Goal: Transaction & Acquisition: Purchase product/service

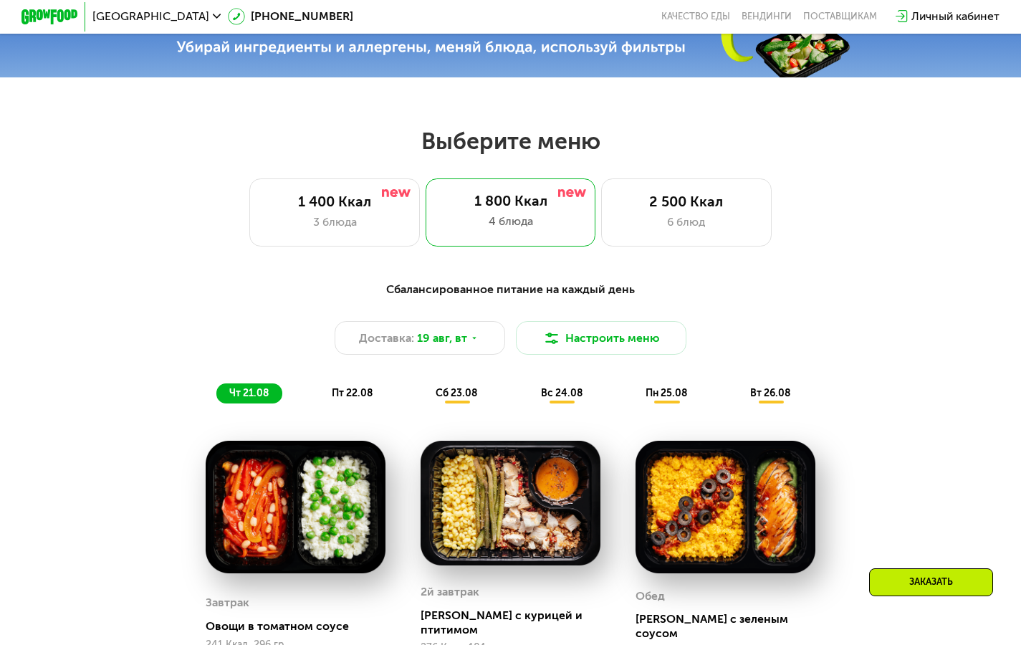
scroll to position [484, 0]
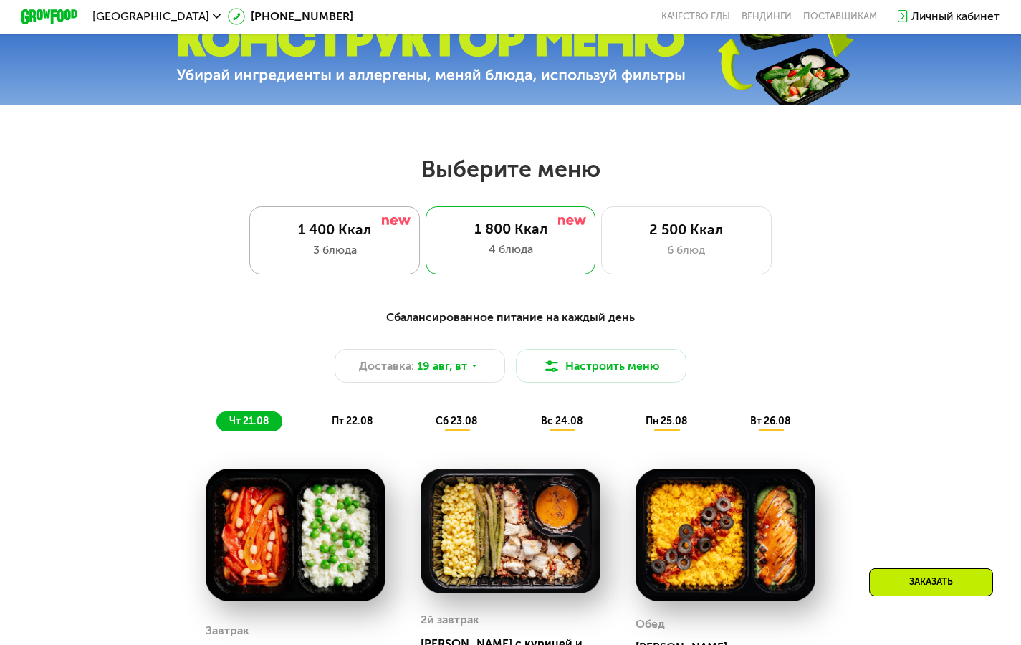
click at [335, 249] on div "3 блюда" at bounding box center [334, 249] width 140 height 17
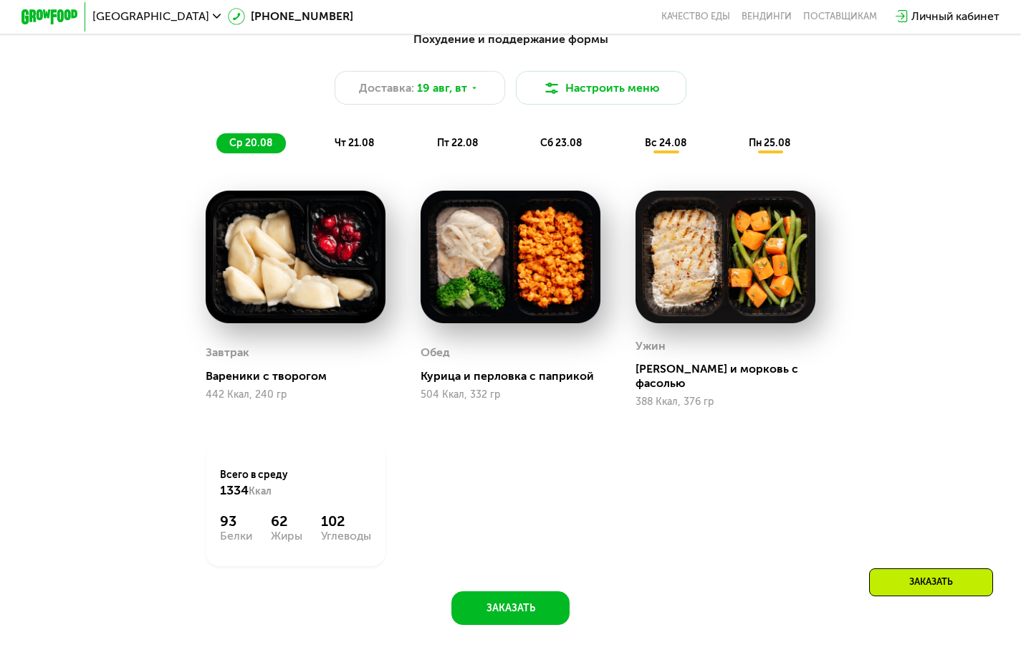
scroll to position [773, 0]
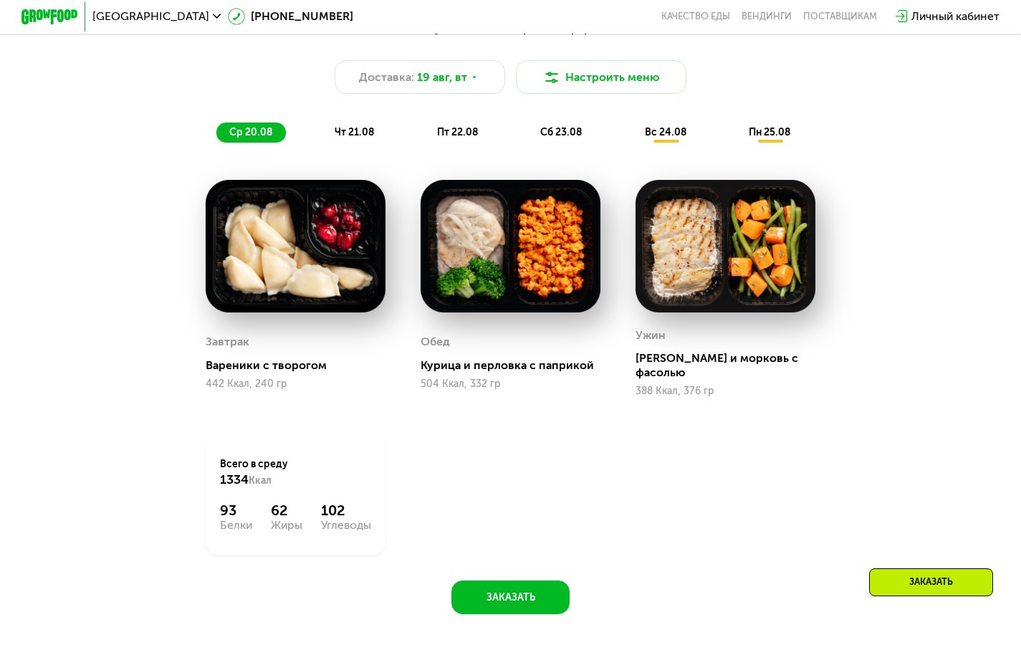
click at [350, 135] on span "чт 21.08" at bounding box center [354, 132] width 39 height 12
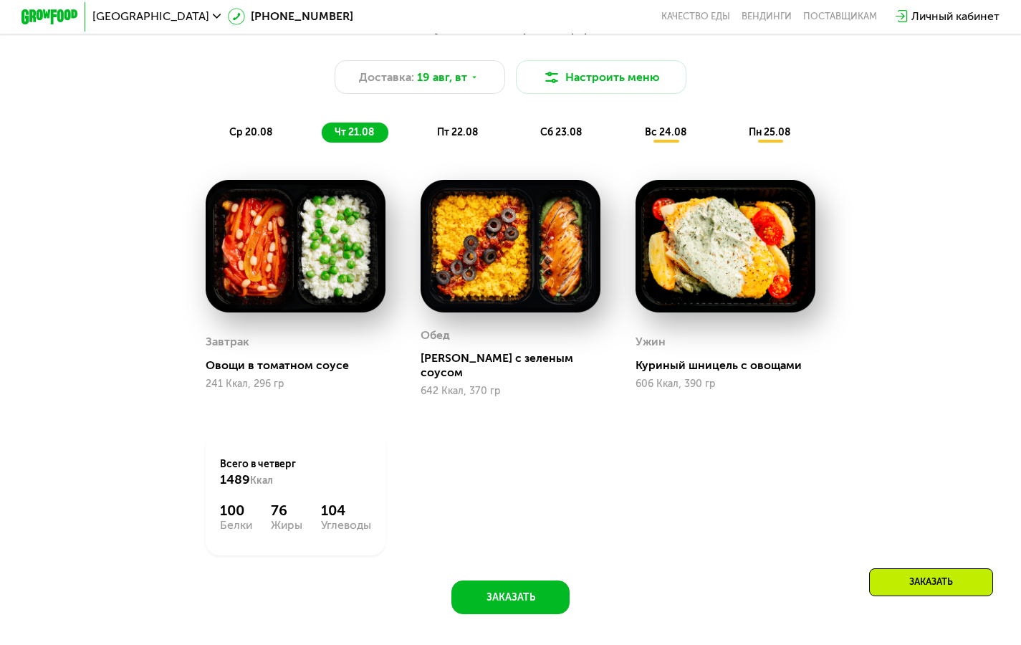
click at [292, 272] on img at bounding box center [296, 246] width 180 height 133
click at [451, 138] on span "пт 22.08" at bounding box center [457, 132] width 41 height 12
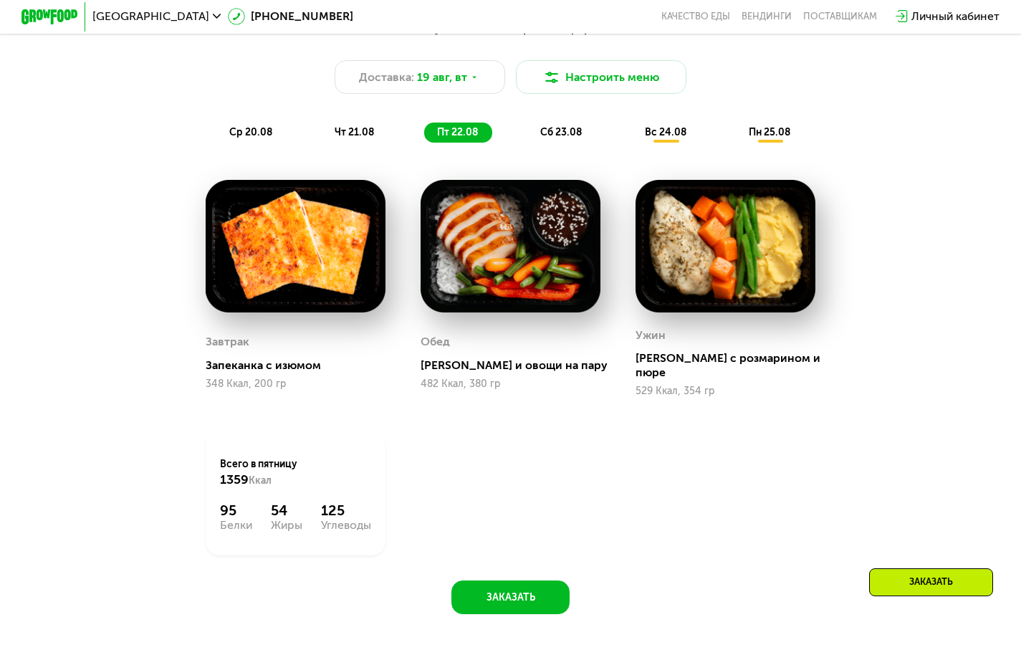
click at [563, 137] on span "сб 23.08" at bounding box center [561, 132] width 42 height 12
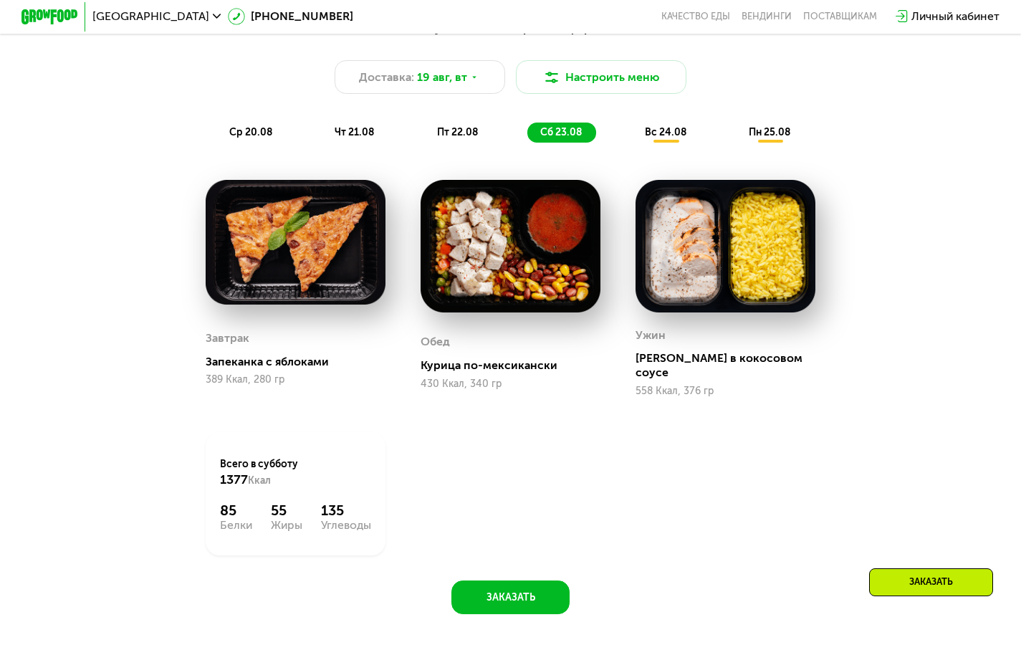
click at [663, 138] on span "вс 24.08" at bounding box center [666, 132] width 42 height 12
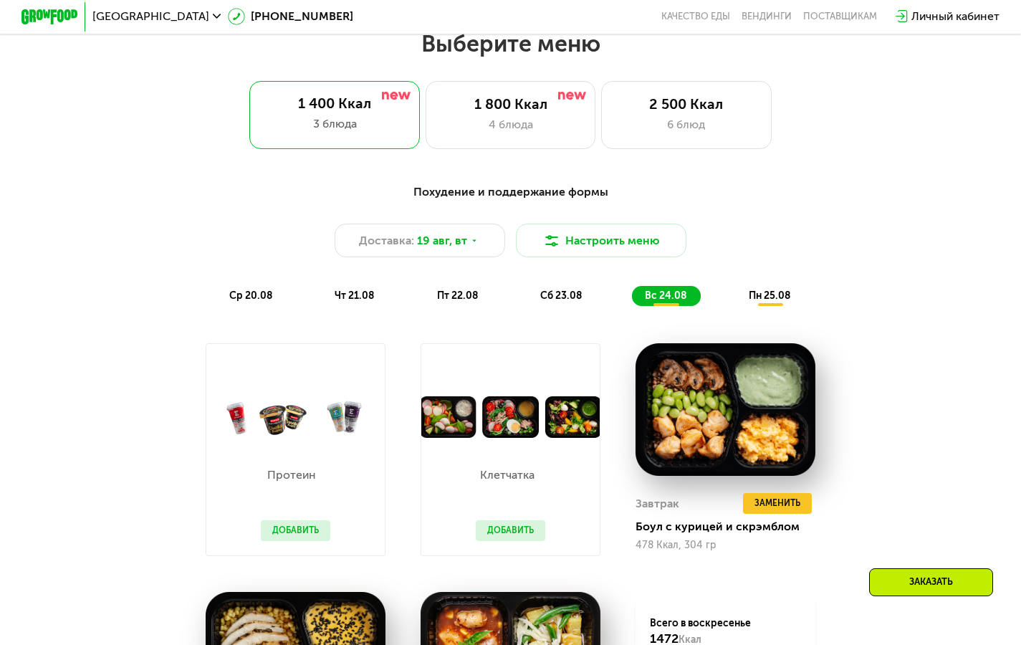
scroll to position [608, 0]
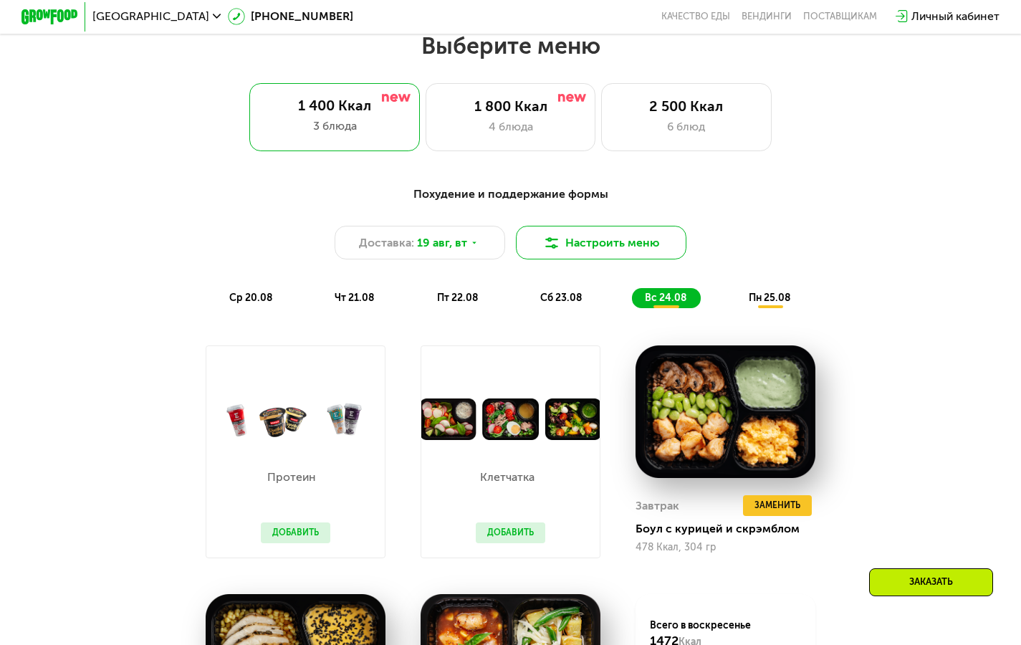
click at [600, 246] on button "Настроить меню" at bounding box center [601, 243] width 171 height 34
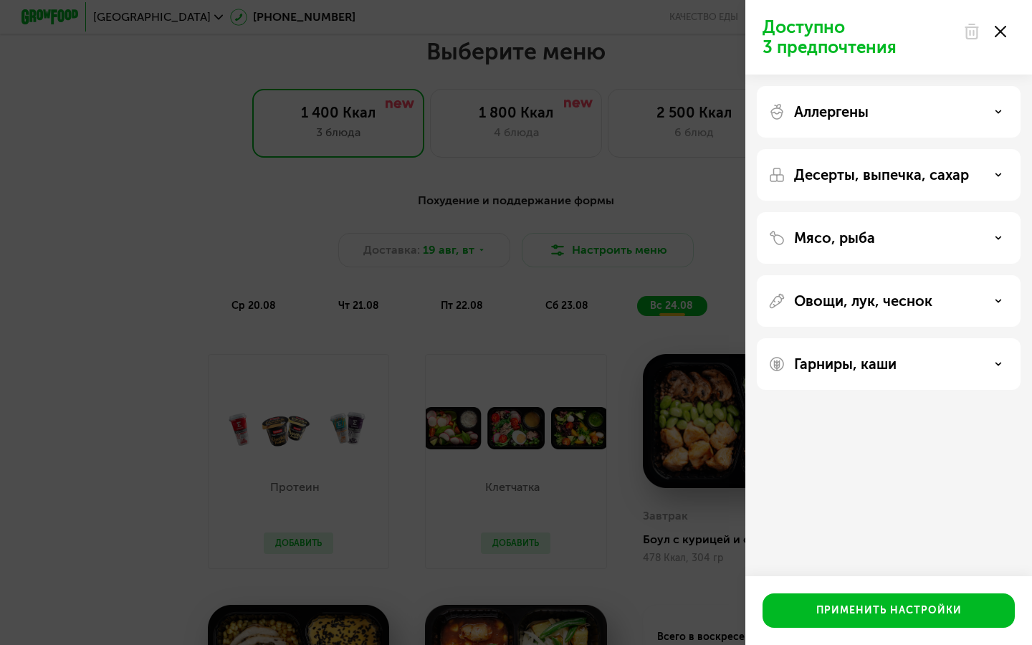
click at [1005, 30] on icon at bounding box center [999, 31] width 11 height 11
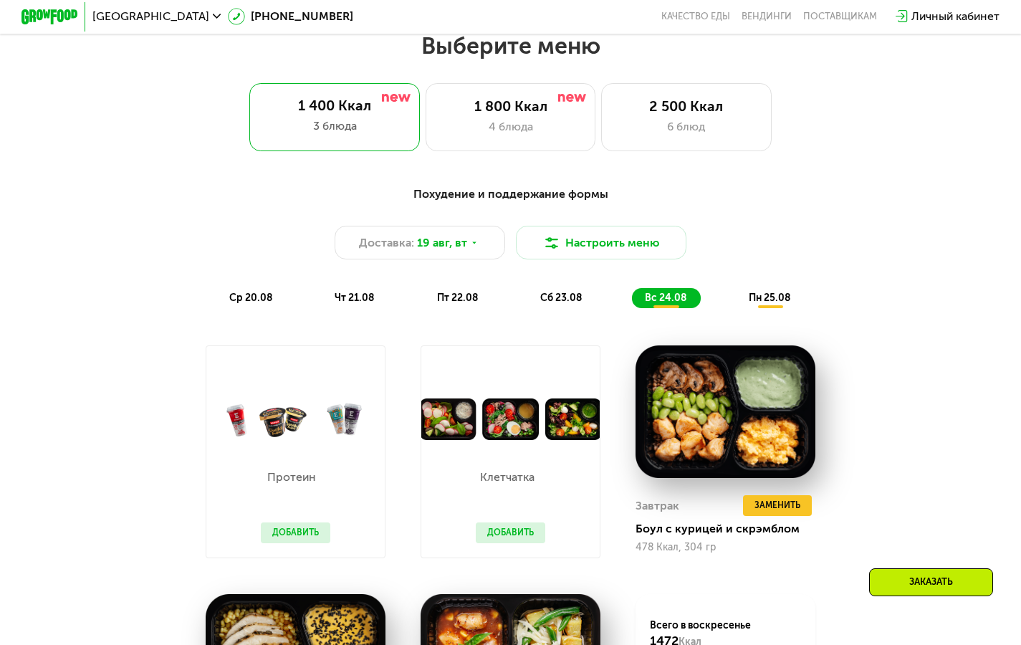
click at [249, 317] on div "Похудение и поддержание формы Доставка: 19 авг, вт Настроить меню ср 20.08 чт 2…" at bounding box center [510, 247] width 856 height 140
click at [322, 308] on div "ср 20.08" at bounding box center [355, 298] width 67 height 20
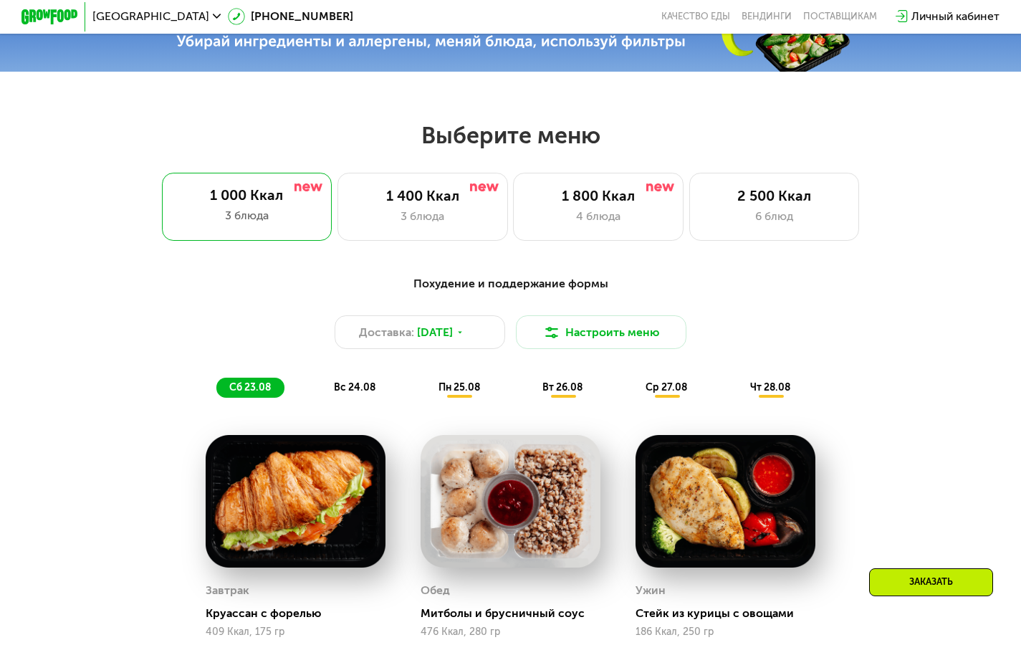
scroll to position [524, 0]
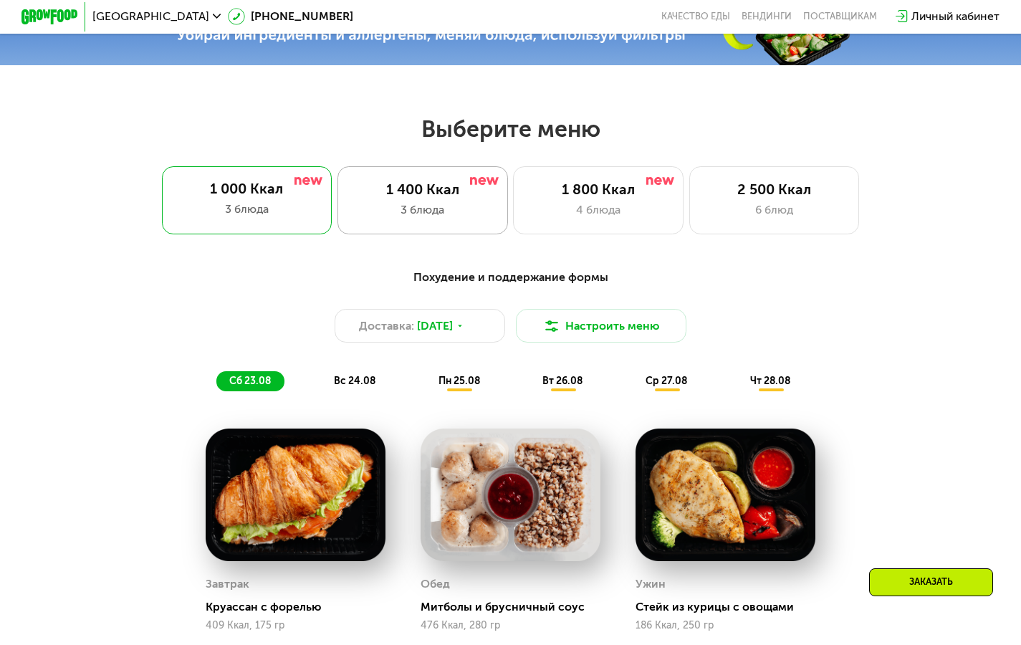
click at [408, 219] on div "3 блюда" at bounding box center [422, 209] width 140 height 17
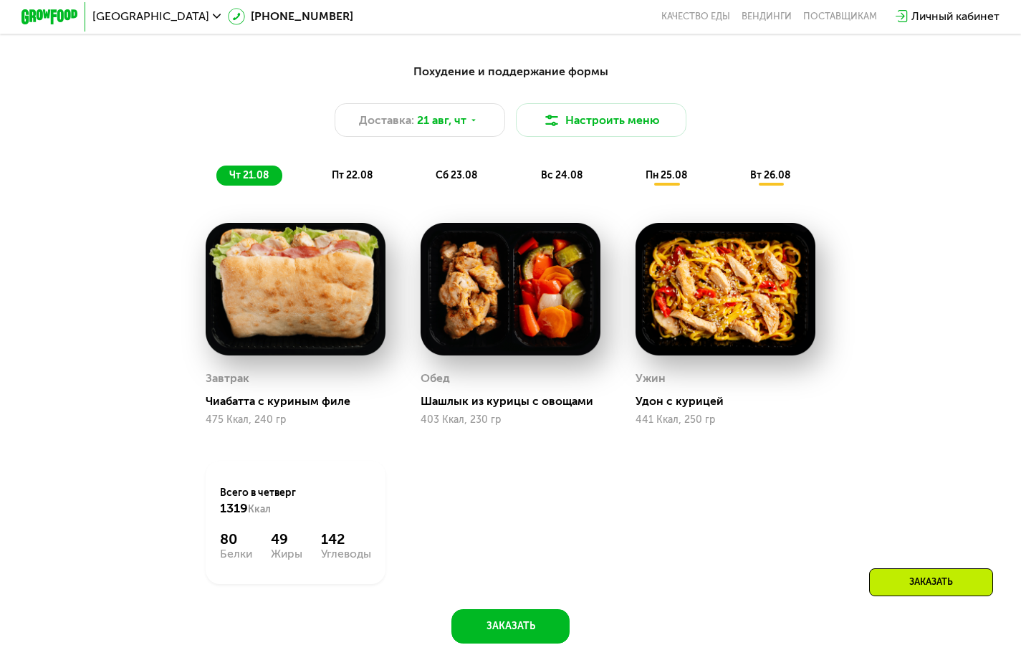
scroll to position [731, 0]
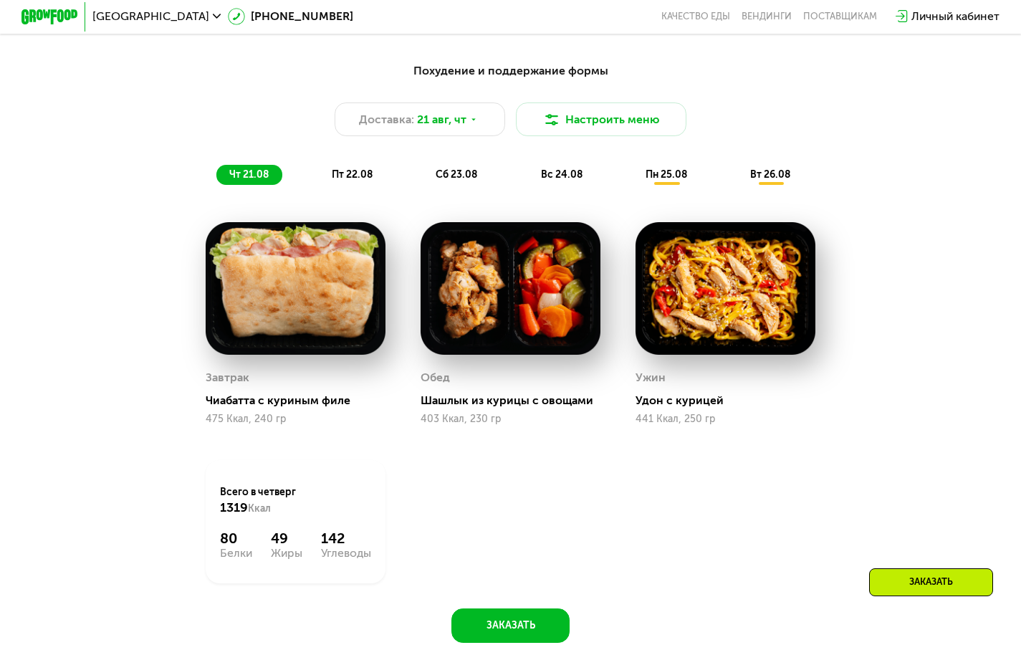
click at [357, 180] on span "пт 22.08" at bounding box center [352, 174] width 41 height 12
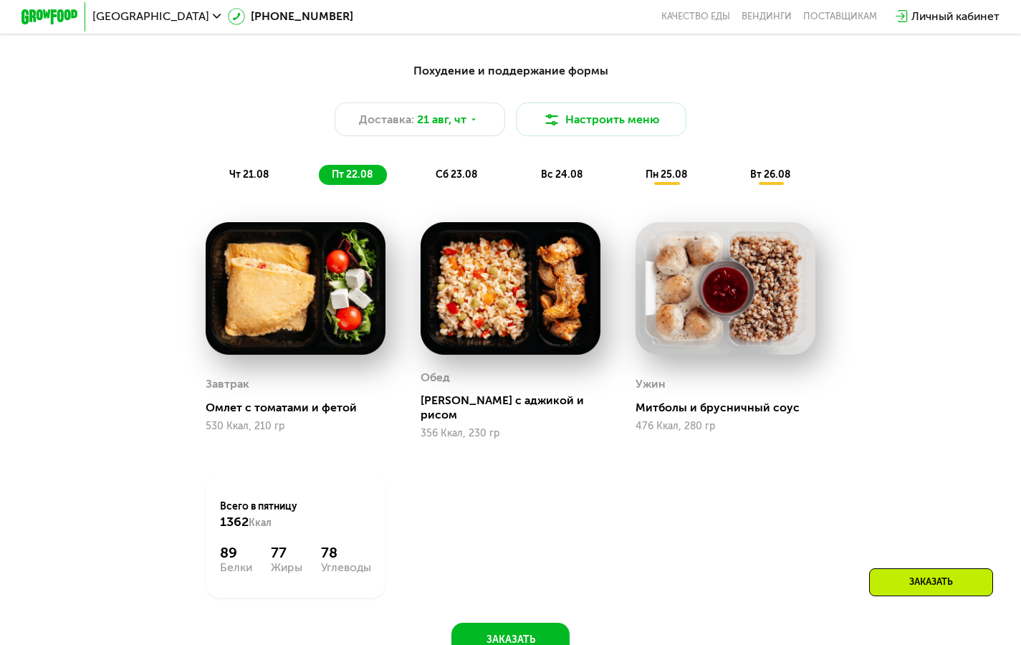
click at [457, 179] on span "сб 23.08" at bounding box center [457, 174] width 42 height 12
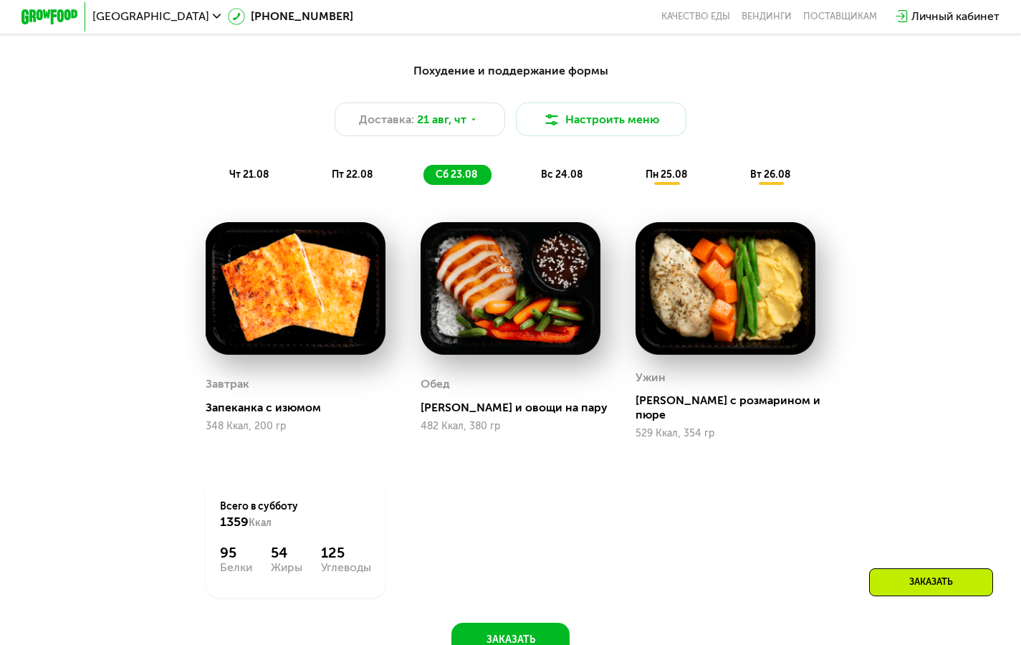
click at [561, 178] on span "вс 24.08" at bounding box center [562, 174] width 42 height 12
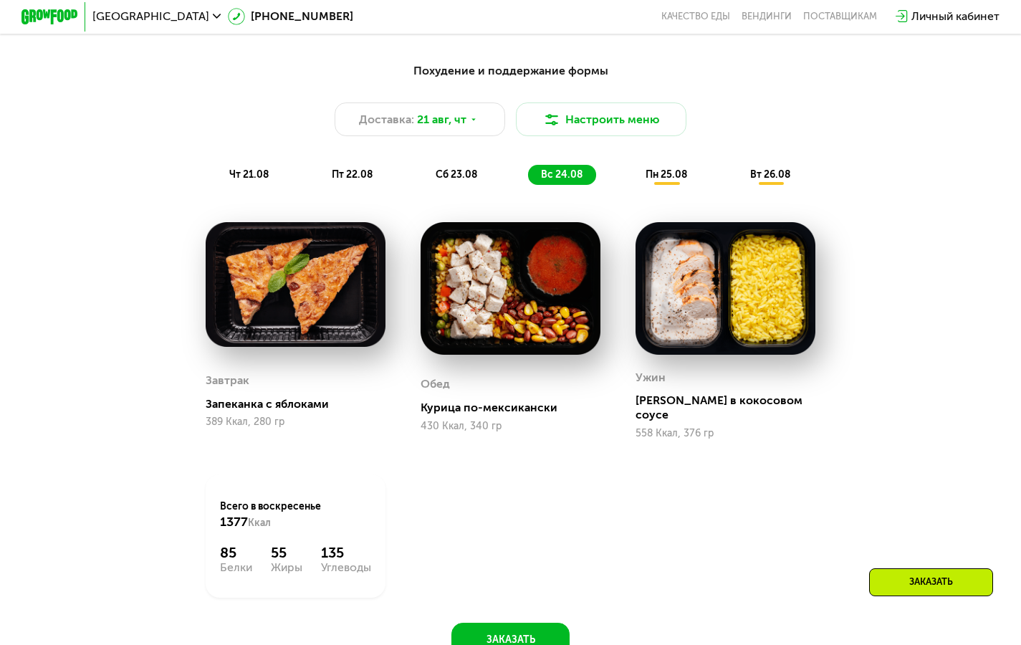
click at [656, 181] on span "пн 25.08" at bounding box center [666, 174] width 42 height 12
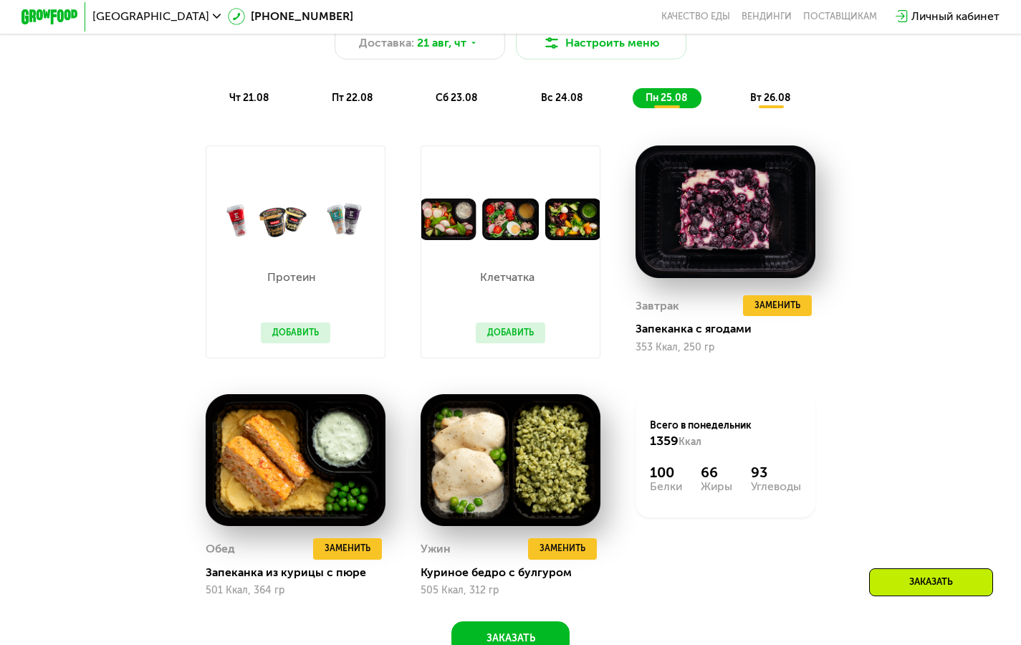
scroll to position [840, 0]
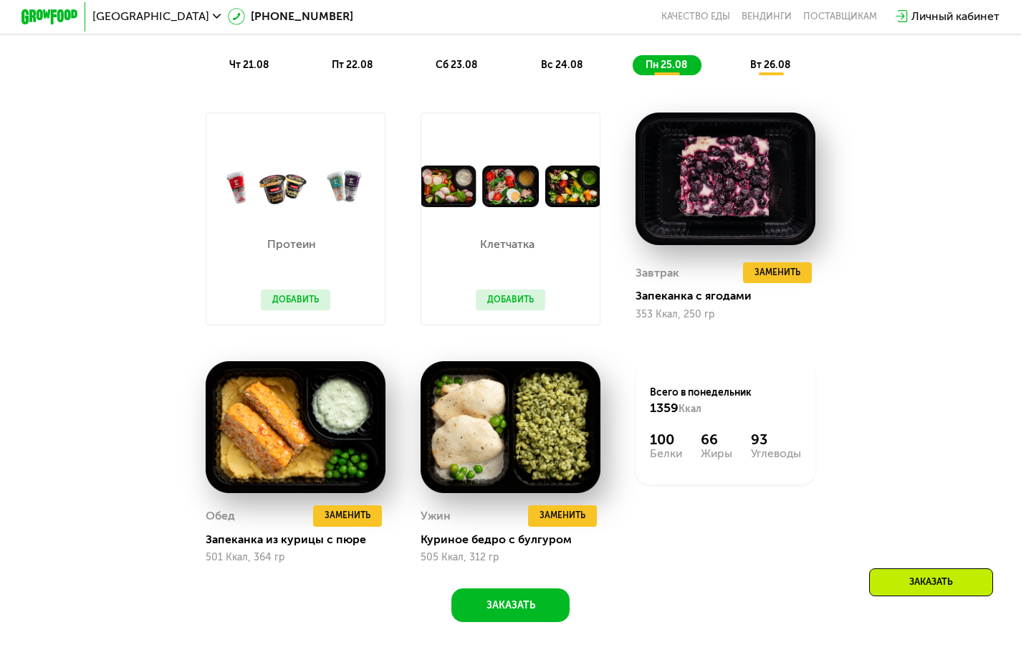
click at [772, 75] on div "вт 26.08" at bounding box center [771, 65] width 67 height 20
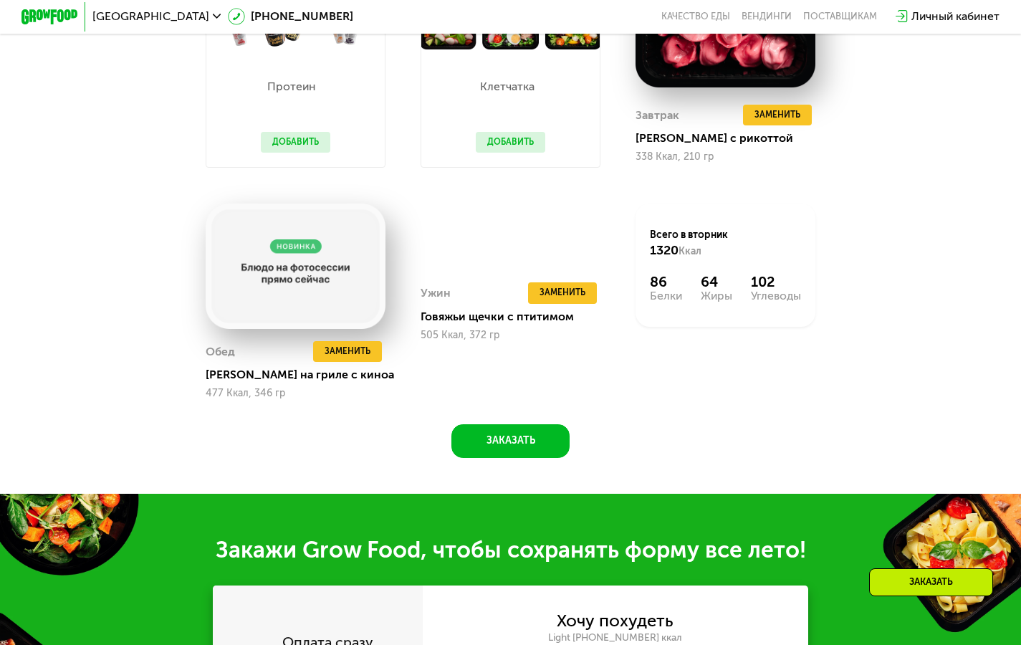
scroll to position [1007, 0]
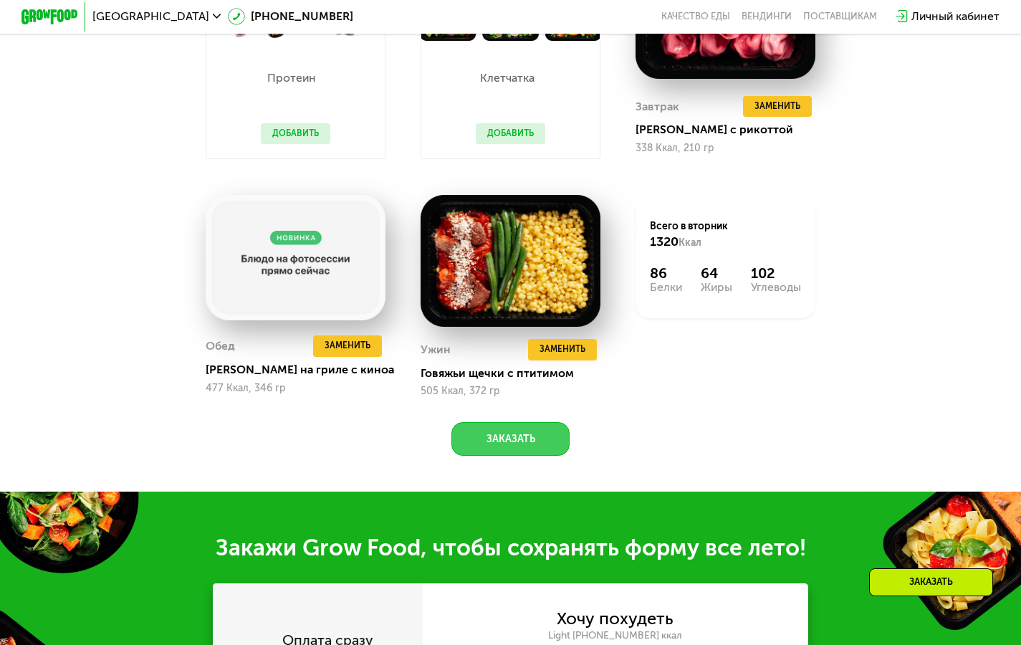
click at [517, 456] on button "Заказать" at bounding box center [510, 439] width 118 height 34
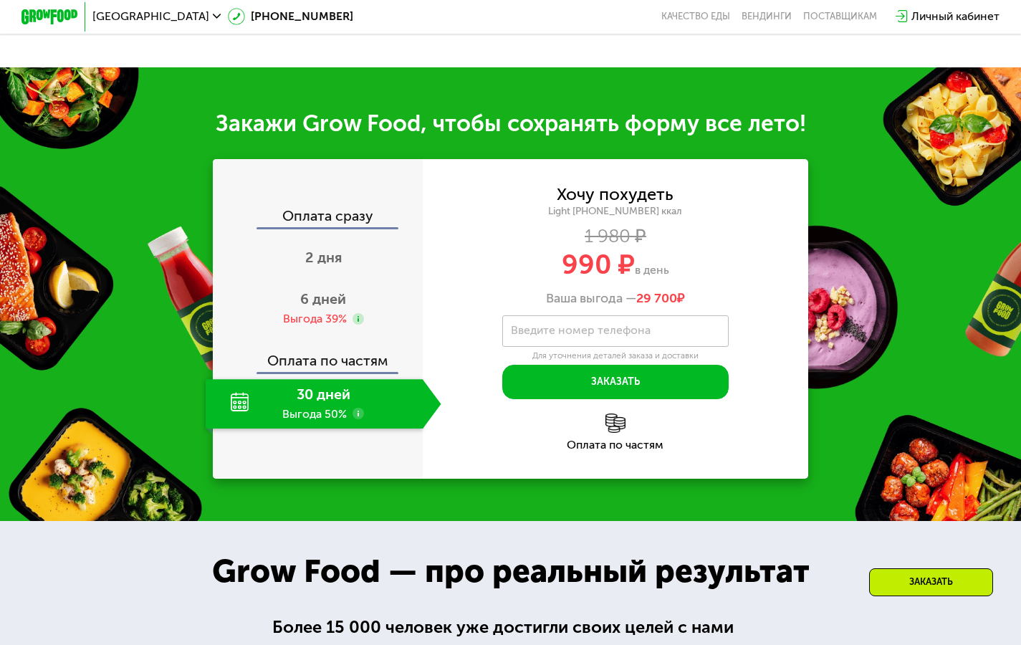
scroll to position [1511, 0]
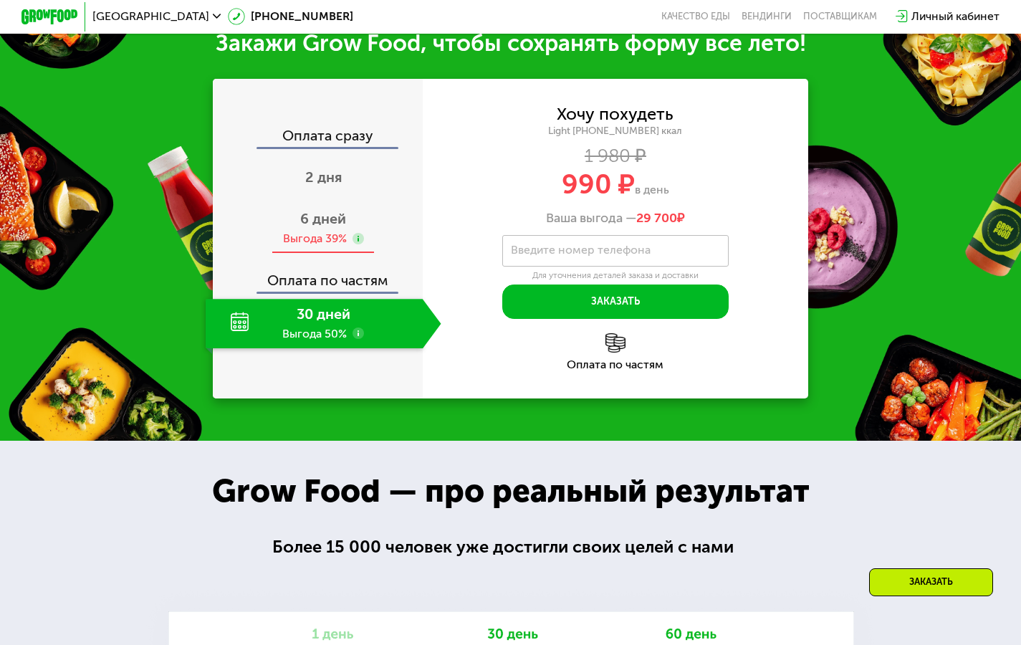
click at [306, 227] on span "6 дней" at bounding box center [323, 218] width 46 height 17
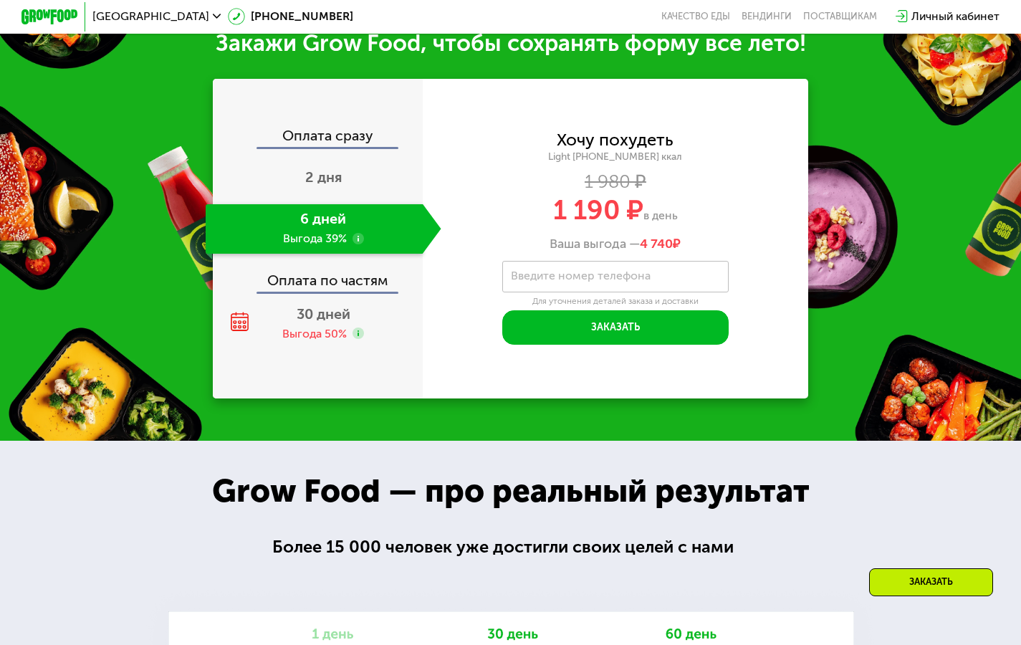
click at [552, 280] on label "Введите номер телефона" at bounding box center [581, 276] width 140 height 8
click at [552, 293] on input "Введите номер телефона" at bounding box center [615, 277] width 227 height 32
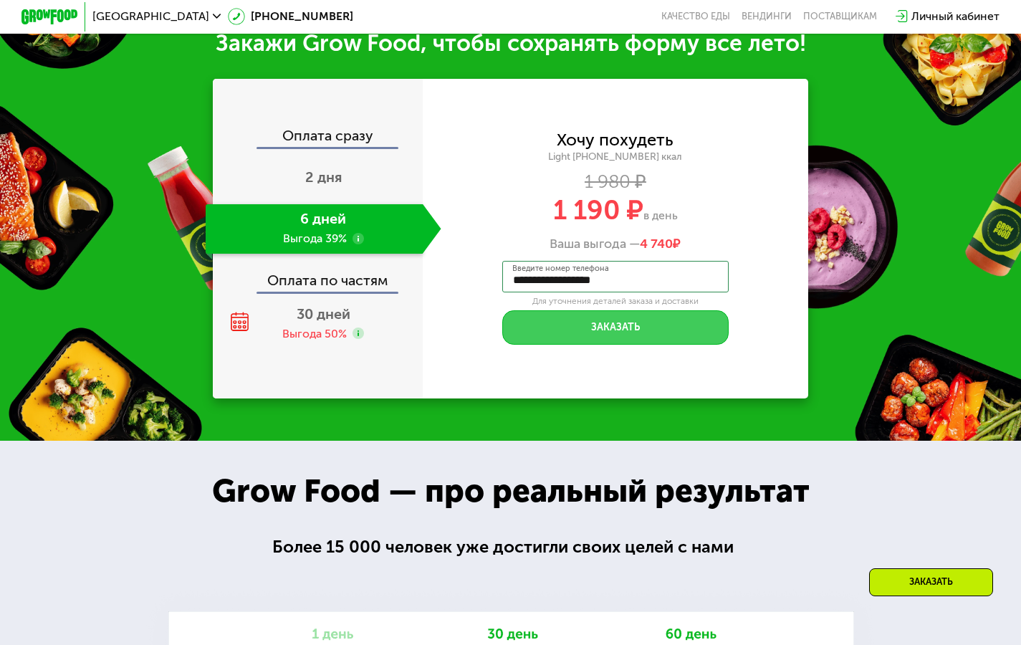
type input "**********"
click at [586, 345] on button "Заказать" at bounding box center [615, 327] width 227 height 34
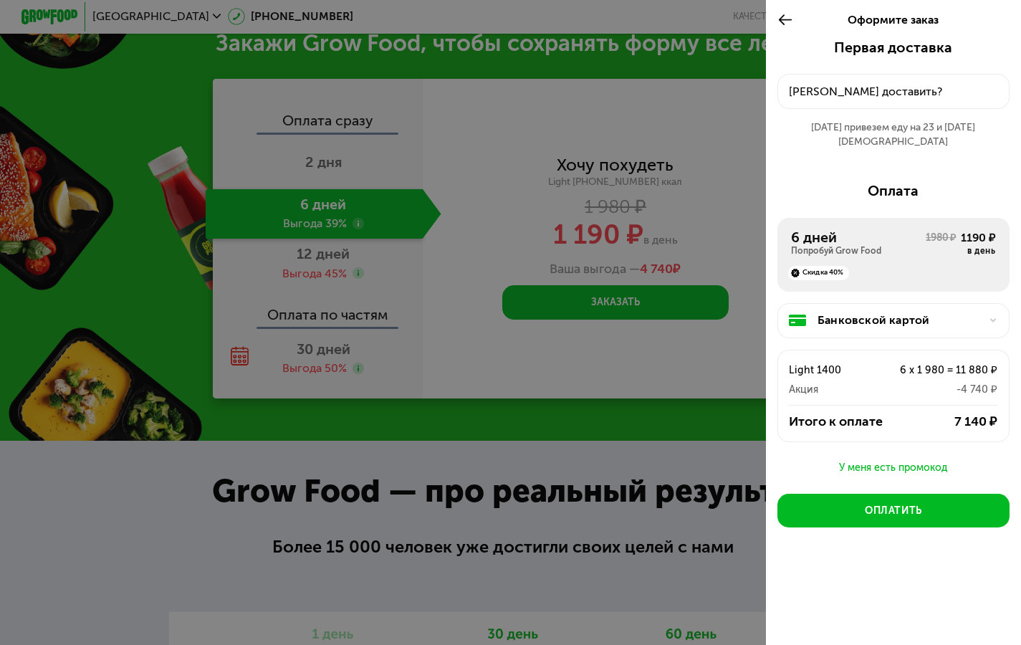
click at [565, 423] on div at bounding box center [510, 322] width 1021 height 645
click at [786, 21] on icon at bounding box center [785, 19] width 16 height 17
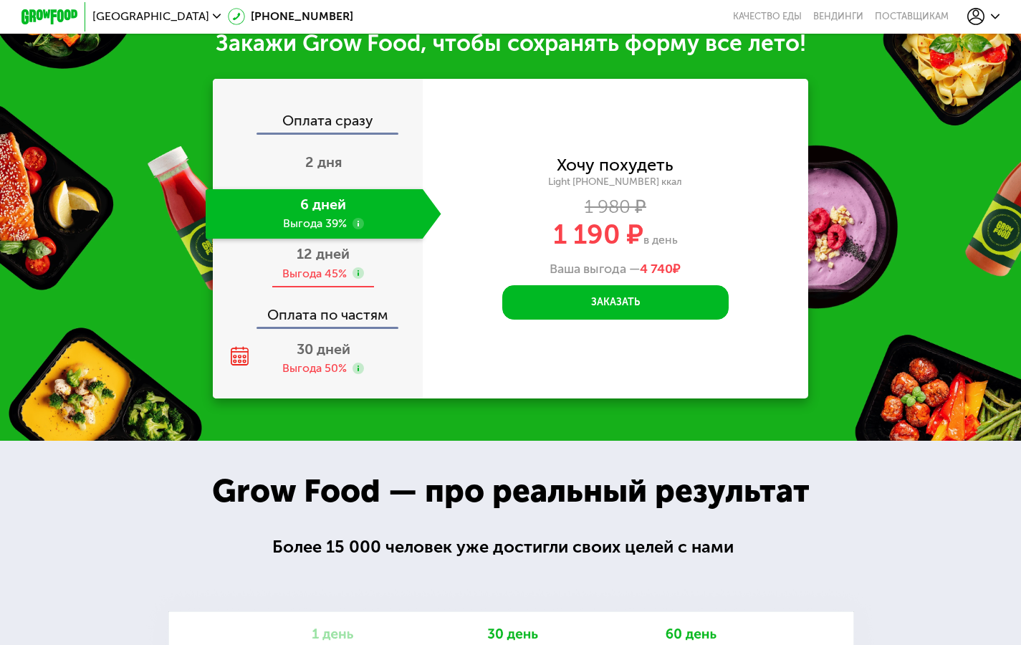
click at [310, 282] on div "Выгода 45%" at bounding box center [314, 274] width 64 height 16
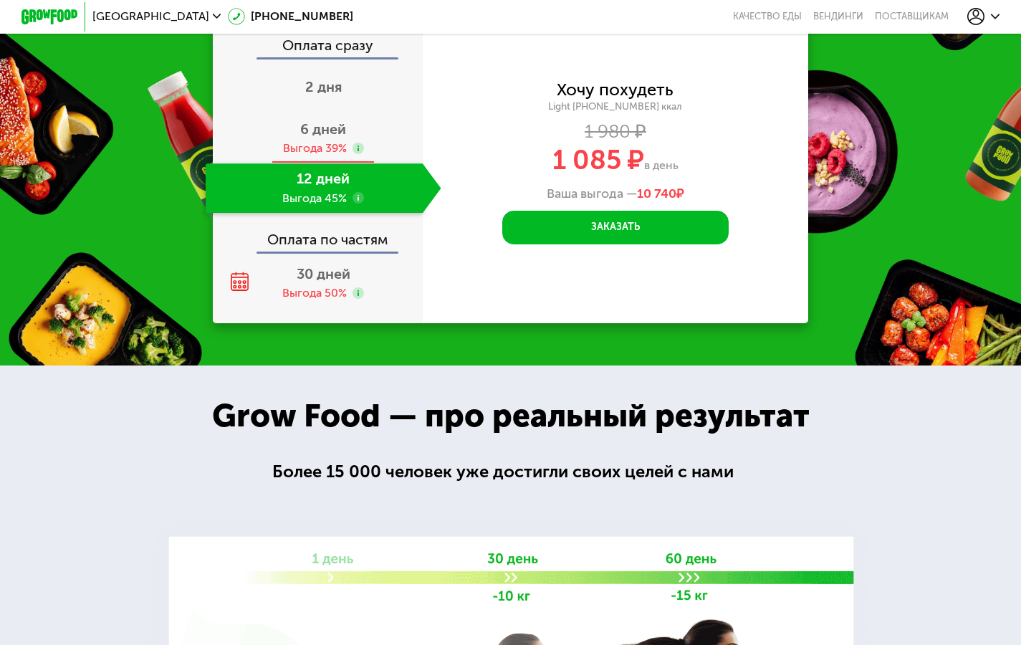
click at [307, 139] on div "6 дней Выгода 39%" at bounding box center [324, 138] width 236 height 49
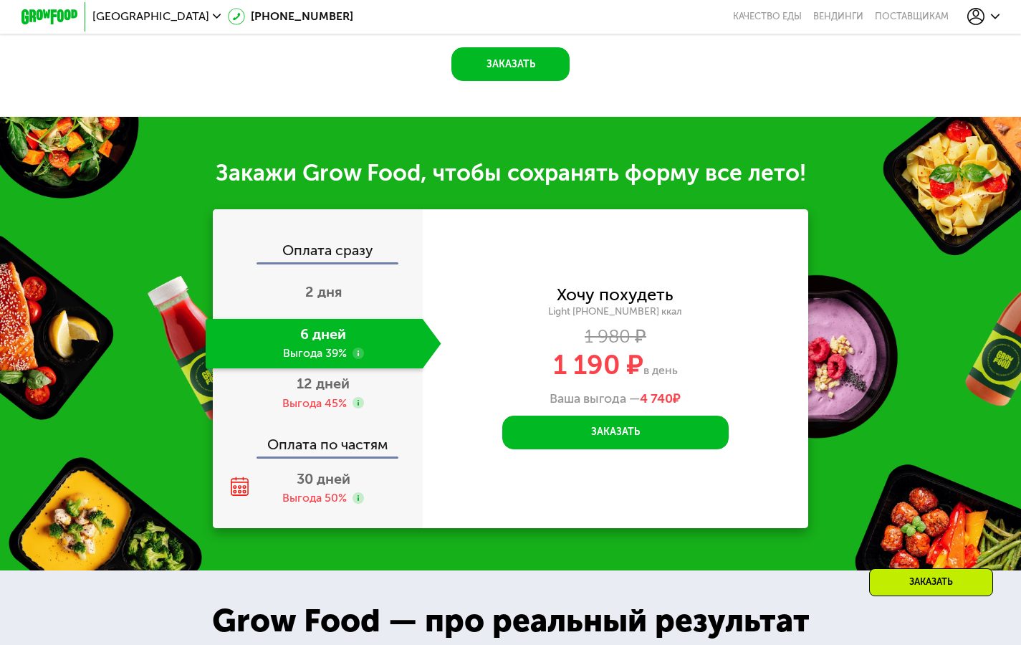
scroll to position [1290, 0]
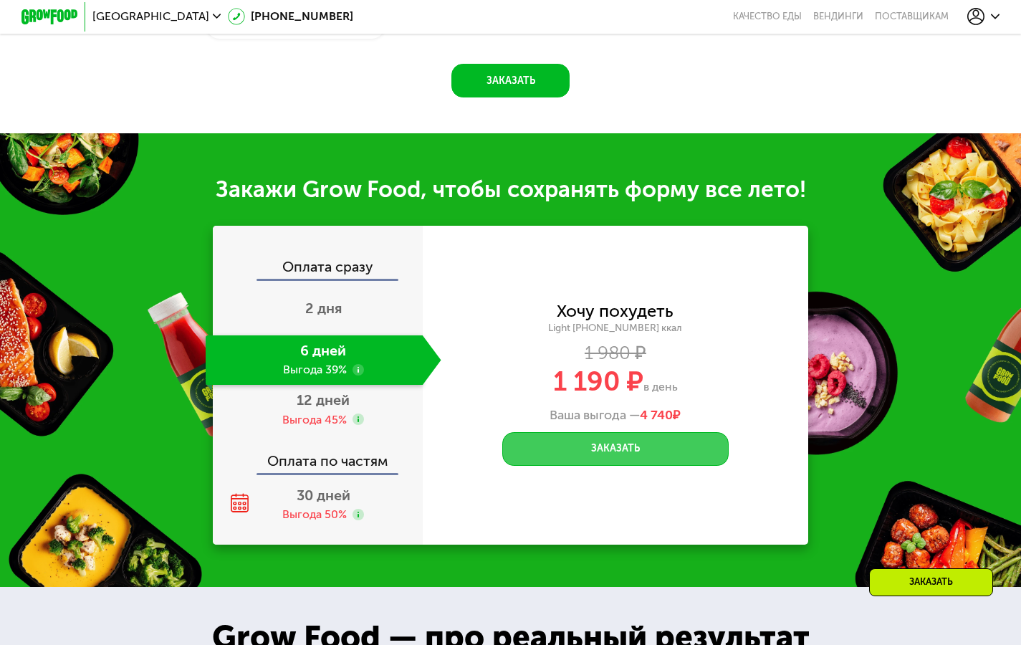
click at [613, 458] on button "Заказать" at bounding box center [615, 449] width 227 height 34
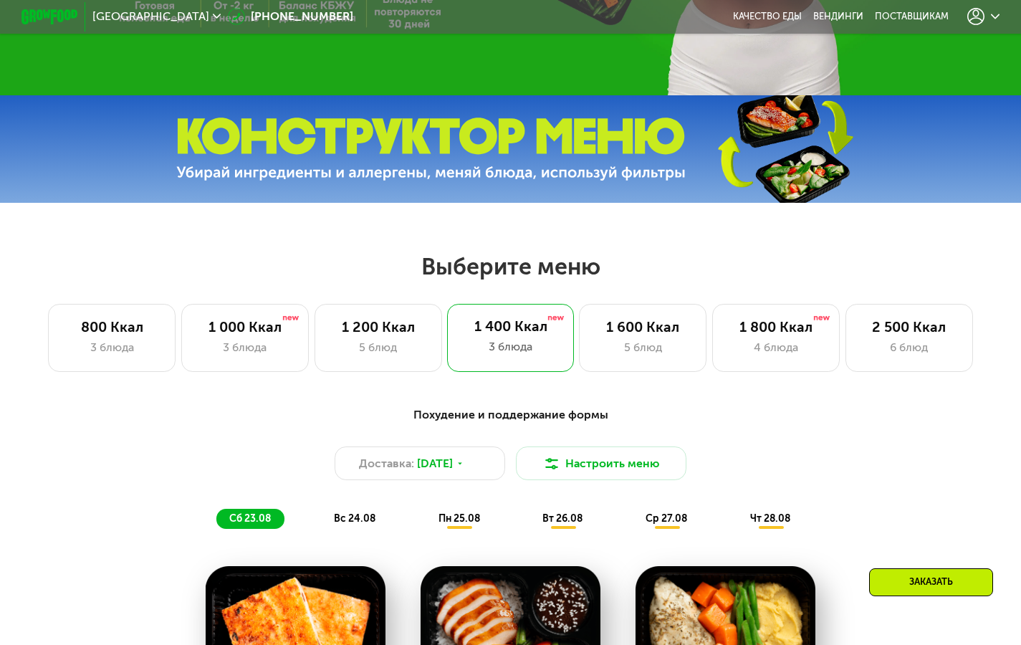
scroll to position [385, 0]
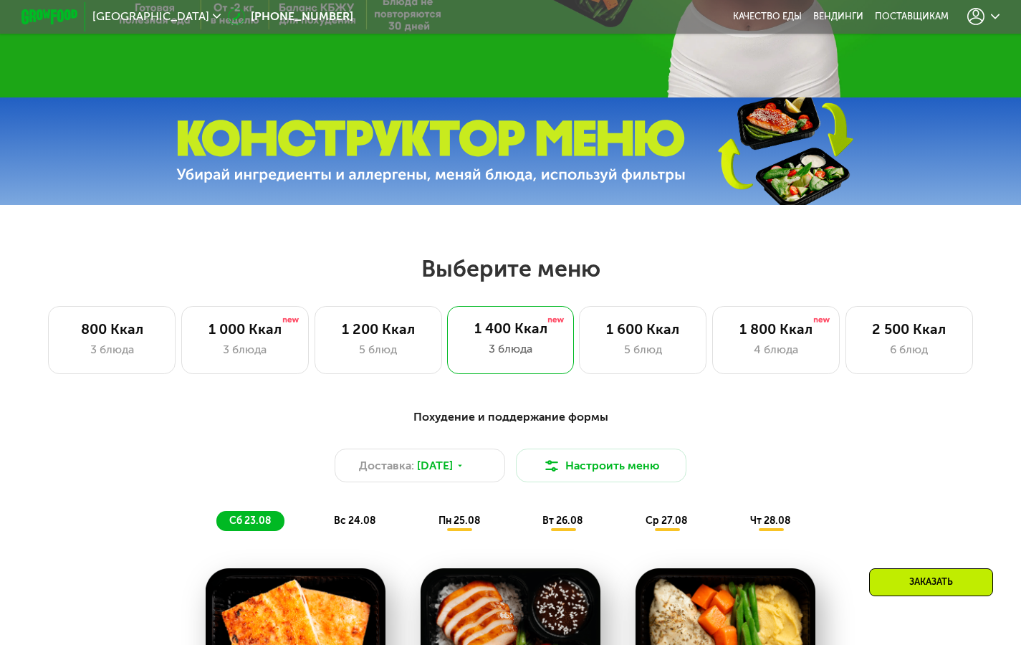
click at [1002, 6] on div at bounding box center [983, 17] width 47 height 32
click at [999, 16] on icon at bounding box center [995, 16] width 9 height 9
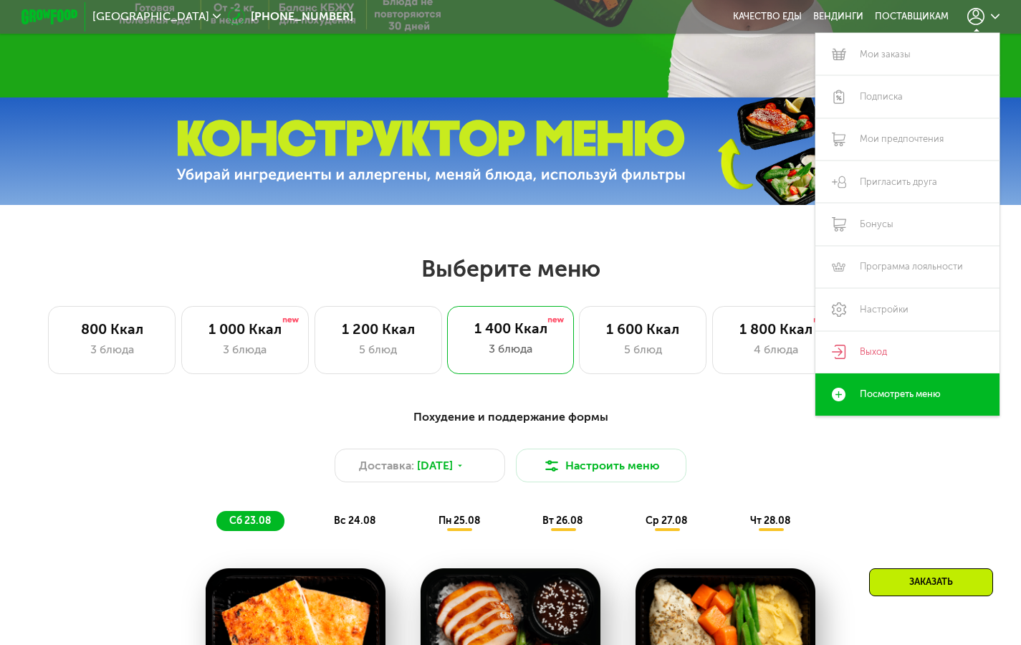
click at [685, 277] on h2 "Выберите меню" at bounding box center [510, 268] width 930 height 29
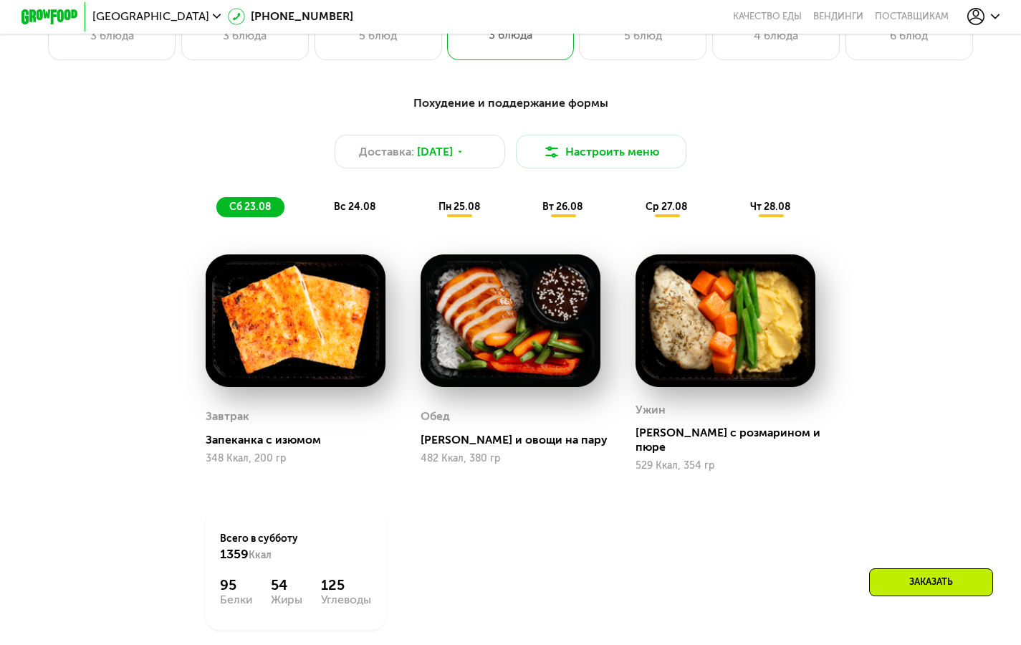
scroll to position [698, 0]
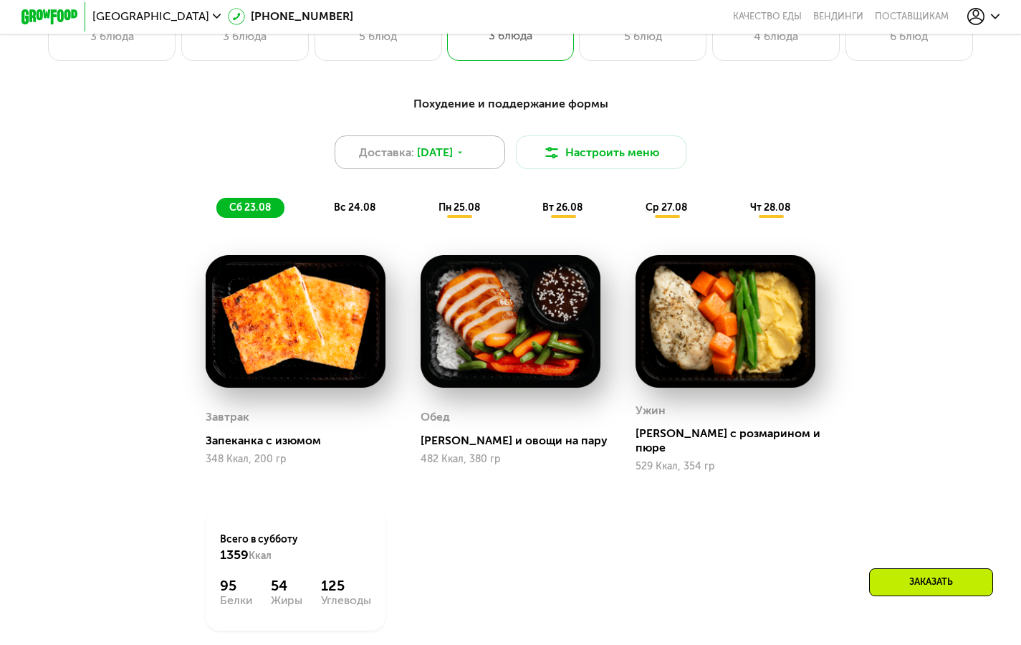
click at [464, 157] on icon at bounding box center [460, 152] width 9 height 9
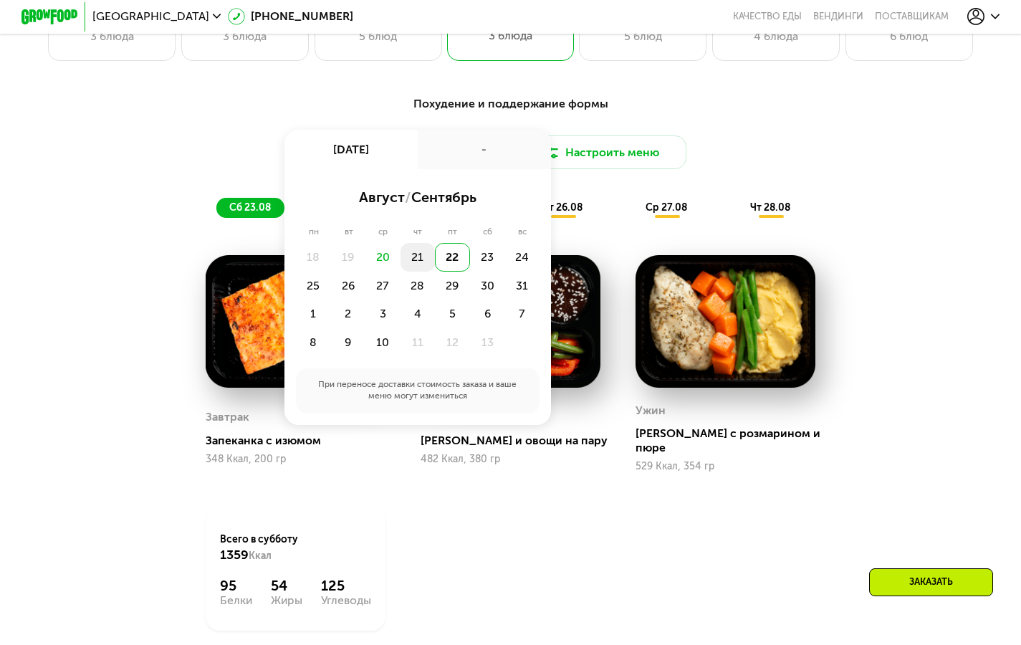
click at [435, 265] on div "21" at bounding box center [452, 257] width 35 height 29
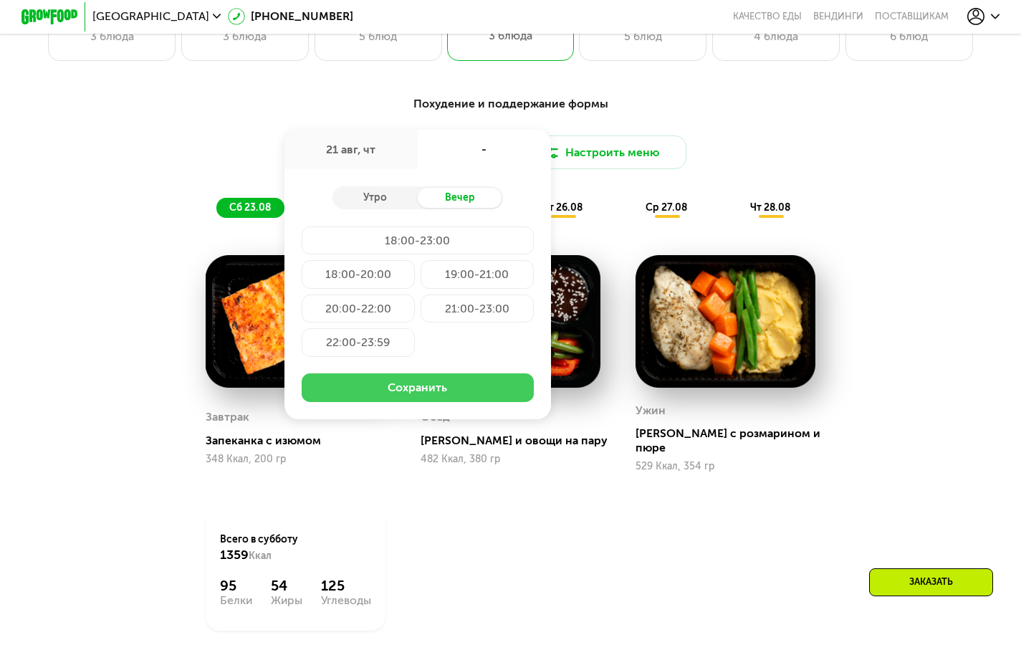
click at [426, 402] on button "Сохранить" at bounding box center [418, 387] width 233 height 29
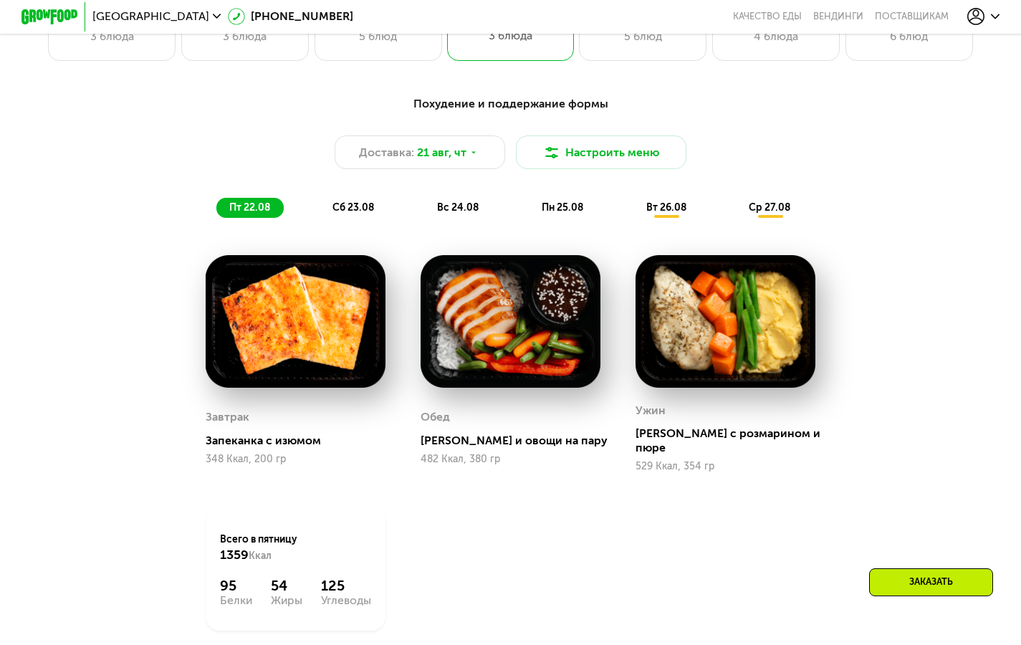
click at [999, 16] on icon at bounding box center [995, 16] width 9 height 9
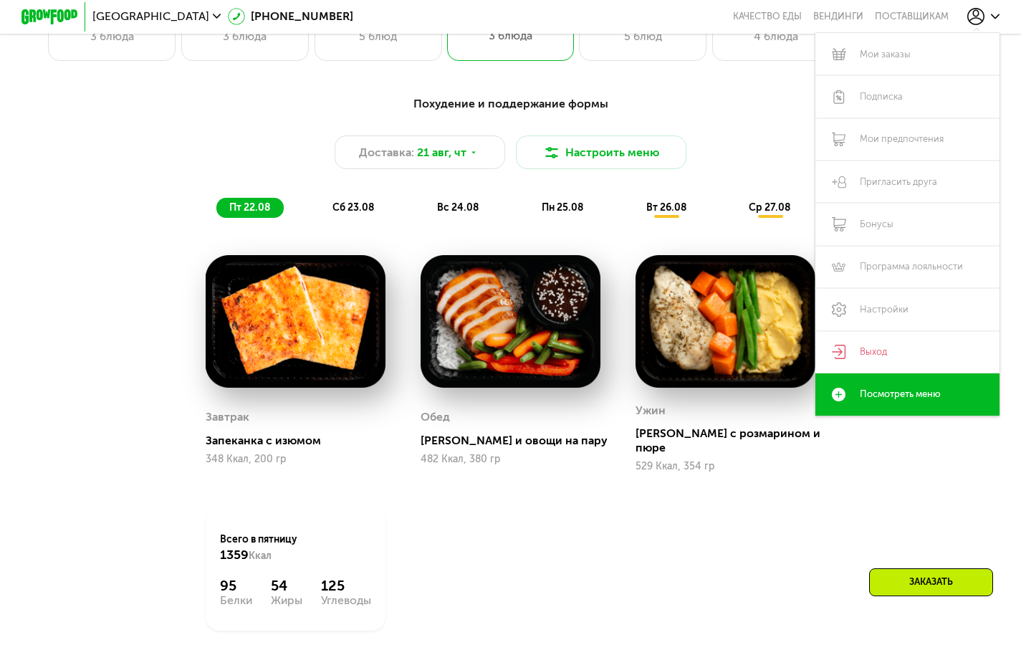
click at [999, 16] on icon at bounding box center [995, 16] width 9 height 9
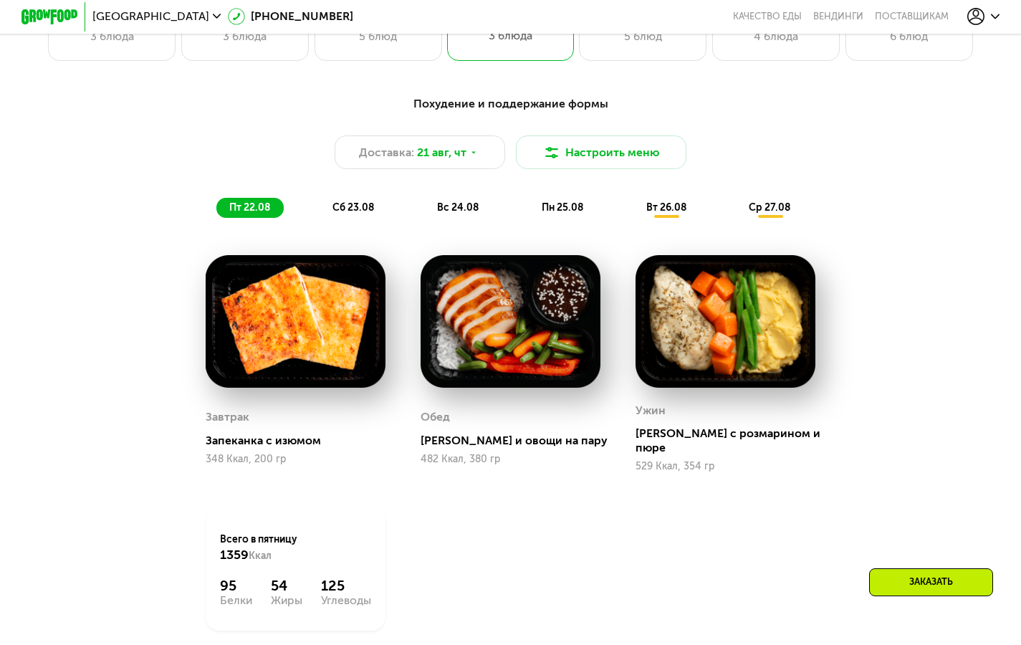
click at [349, 211] on span "сб 23.08" at bounding box center [353, 207] width 42 height 12
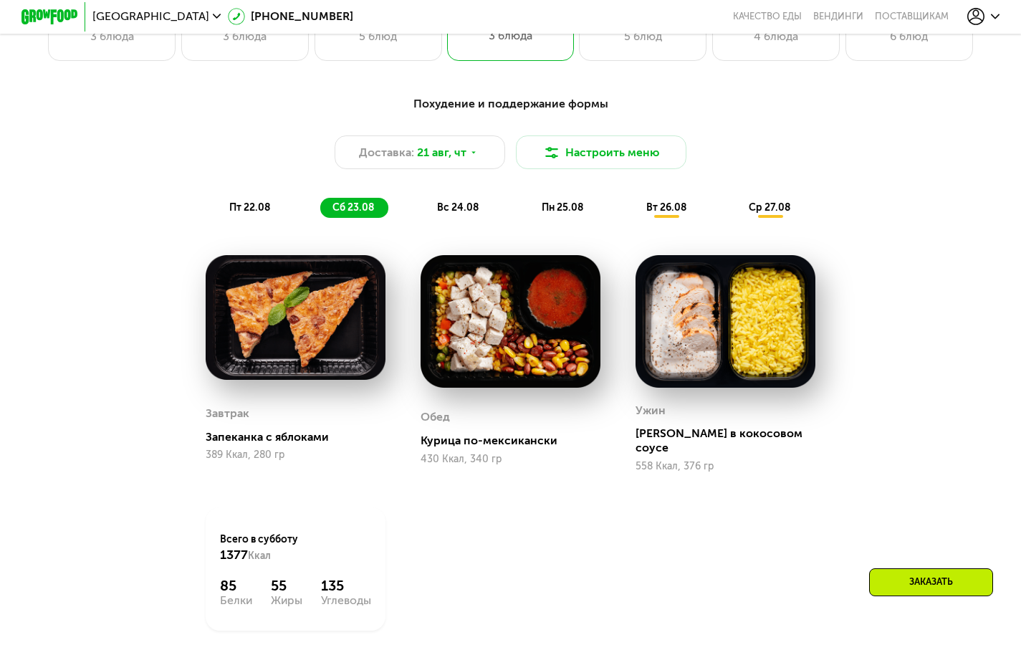
click at [920, 581] on div "Заказать" at bounding box center [931, 582] width 124 height 28
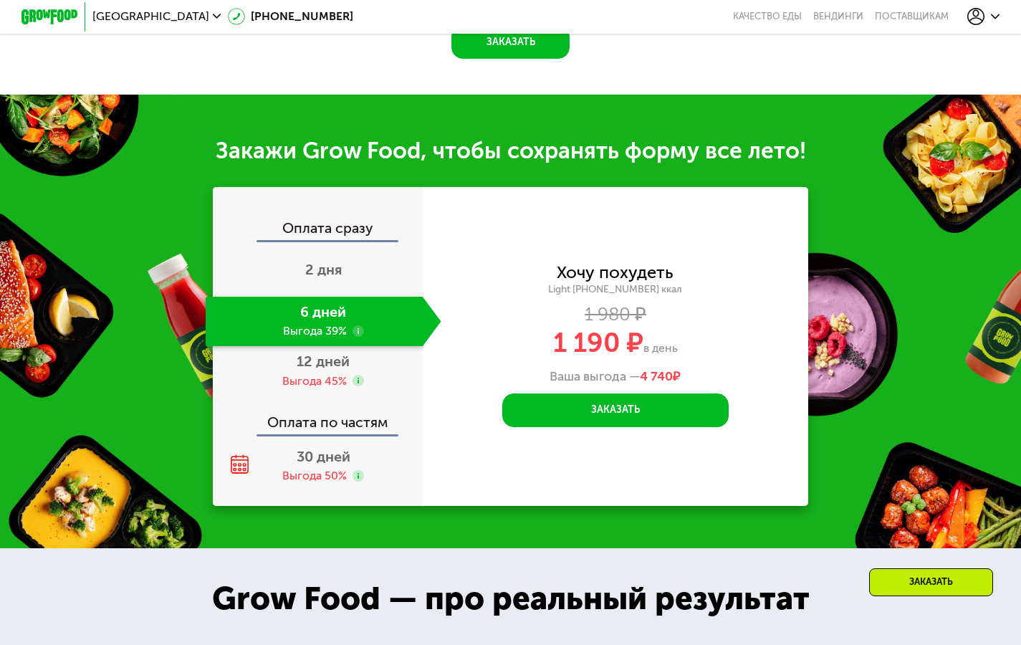
scroll to position [1421, 0]
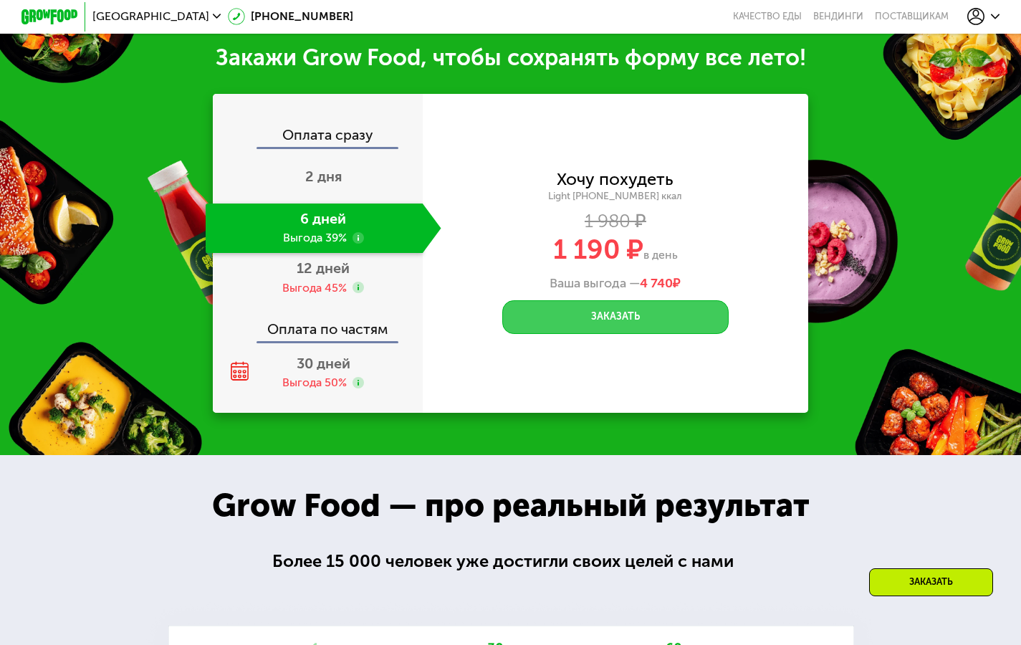
click at [610, 327] on button "Заказать" at bounding box center [615, 317] width 227 height 34
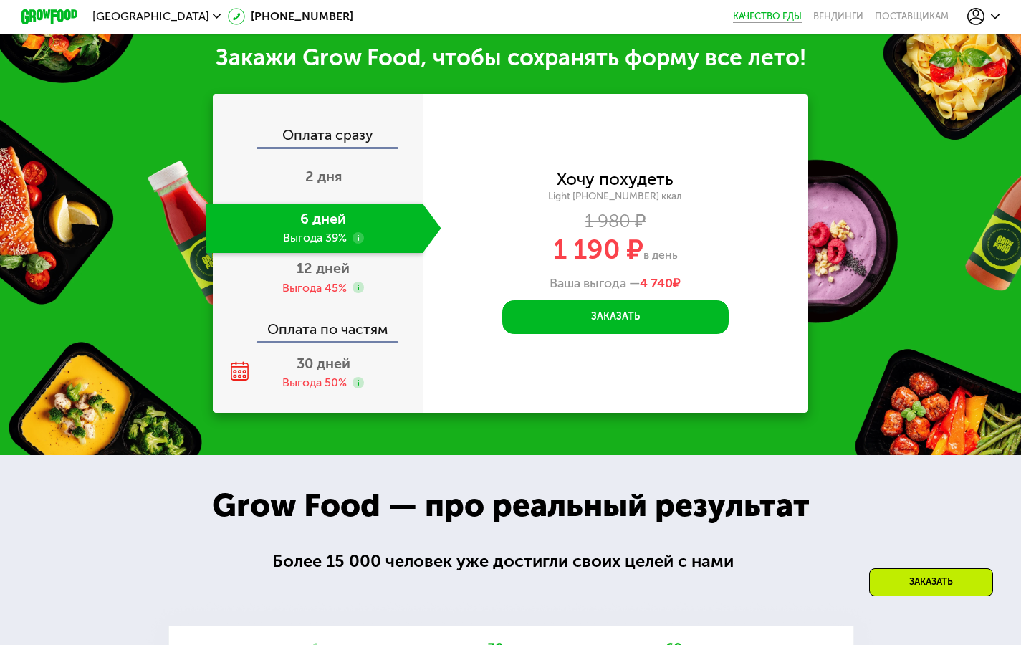
scroll to position [0, 0]
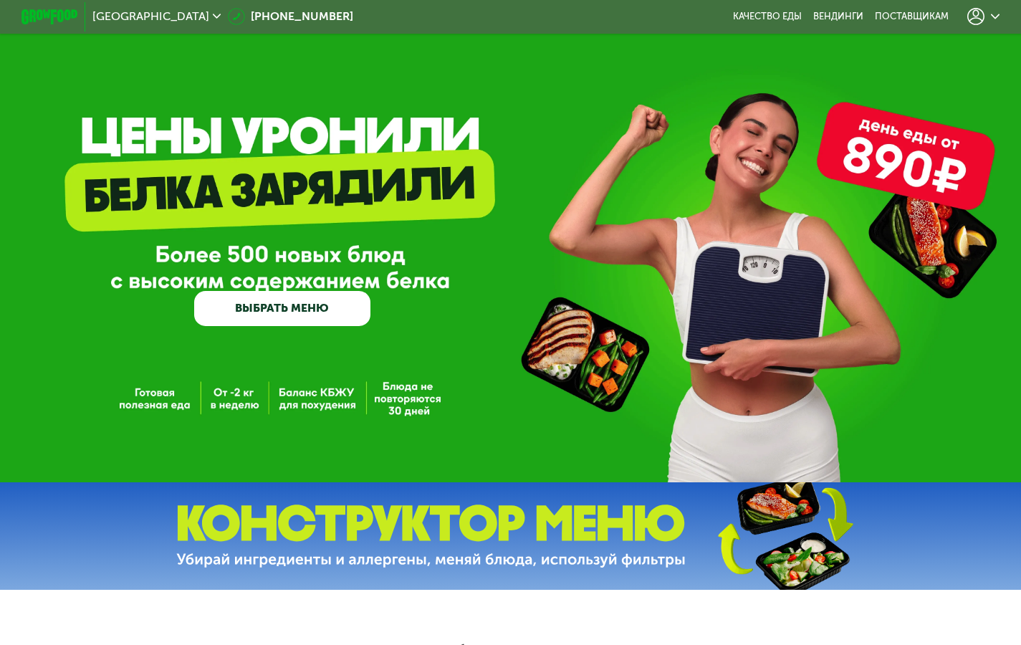
click at [990, 17] on div at bounding box center [983, 16] width 33 height 17
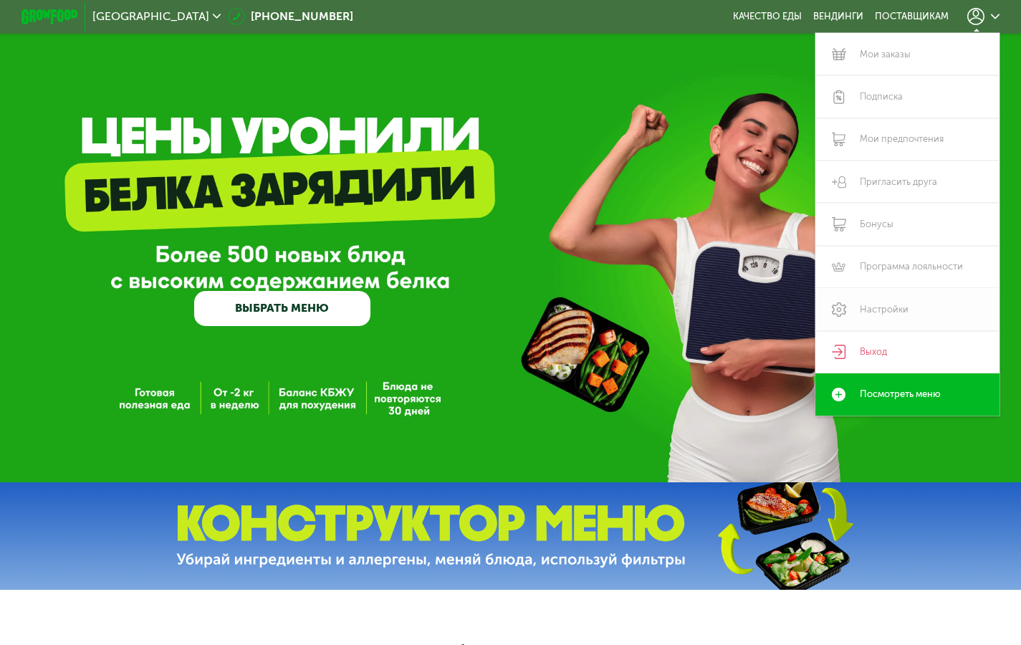
click at [886, 320] on link "Настройки" at bounding box center [907, 309] width 184 height 42
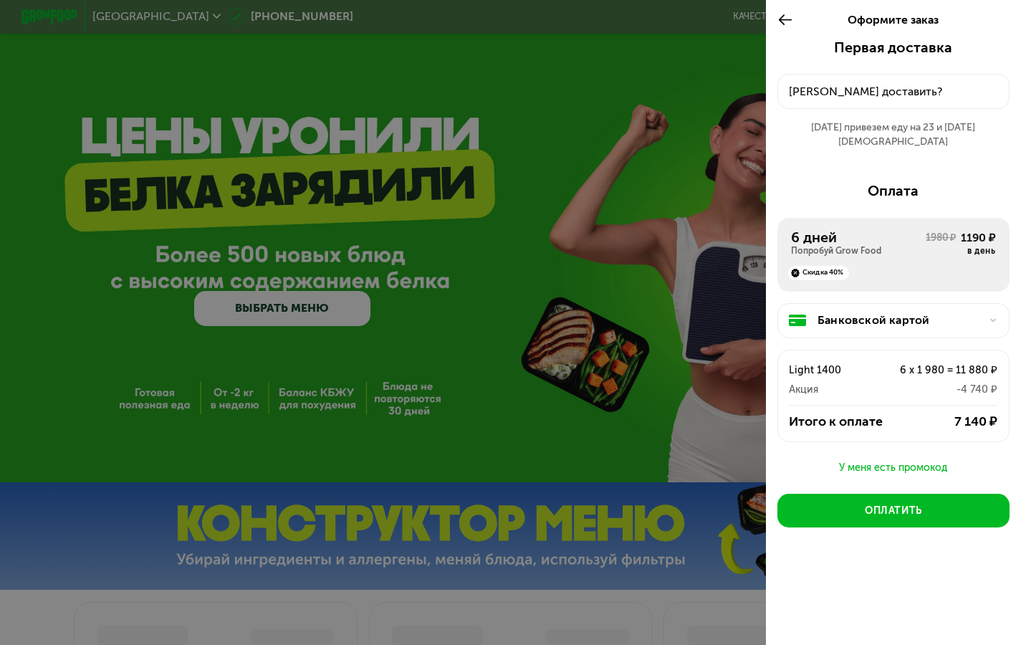
click at [782, 25] on use at bounding box center [785, 19] width 14 height 11
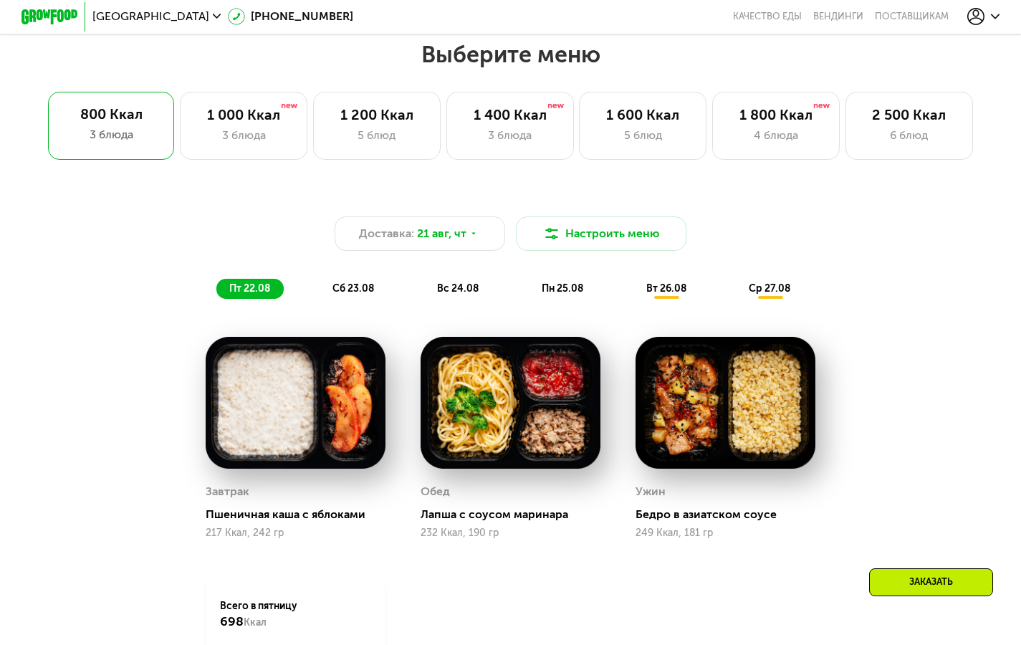
scroll to position [597, 0]
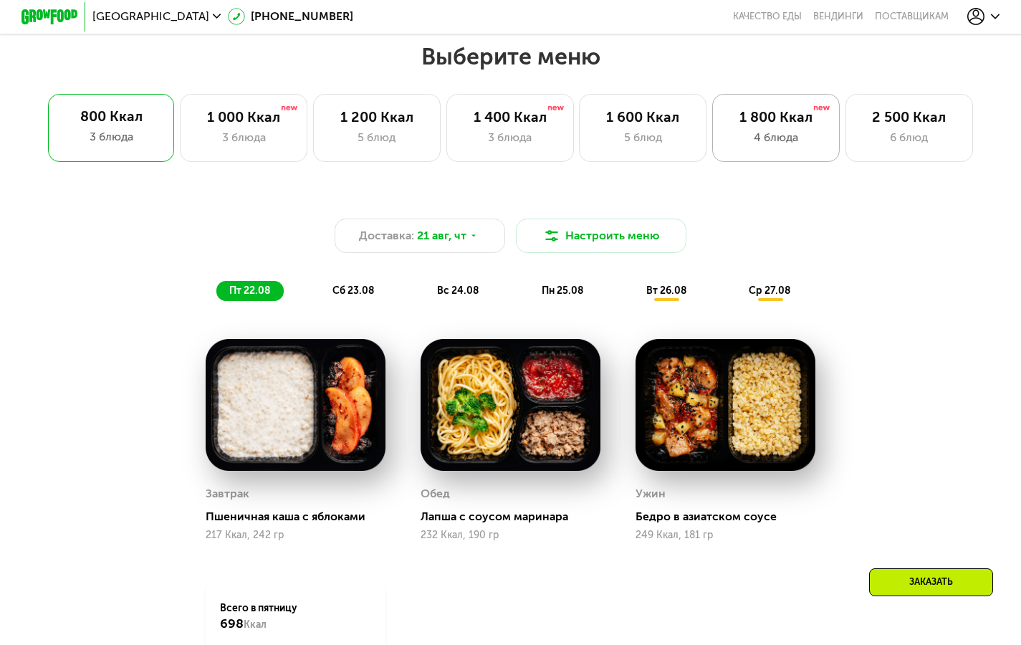
click at [790, 146] on div "4 блюда" at bounding box center [775, 137] width 97 height 17
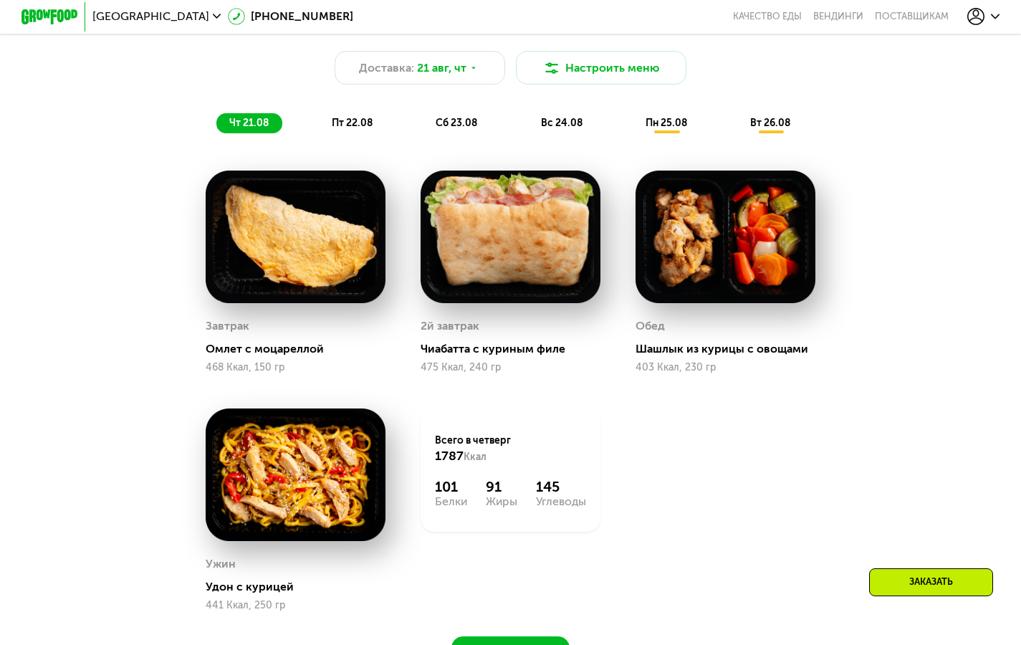
scroll to position [728, 0]
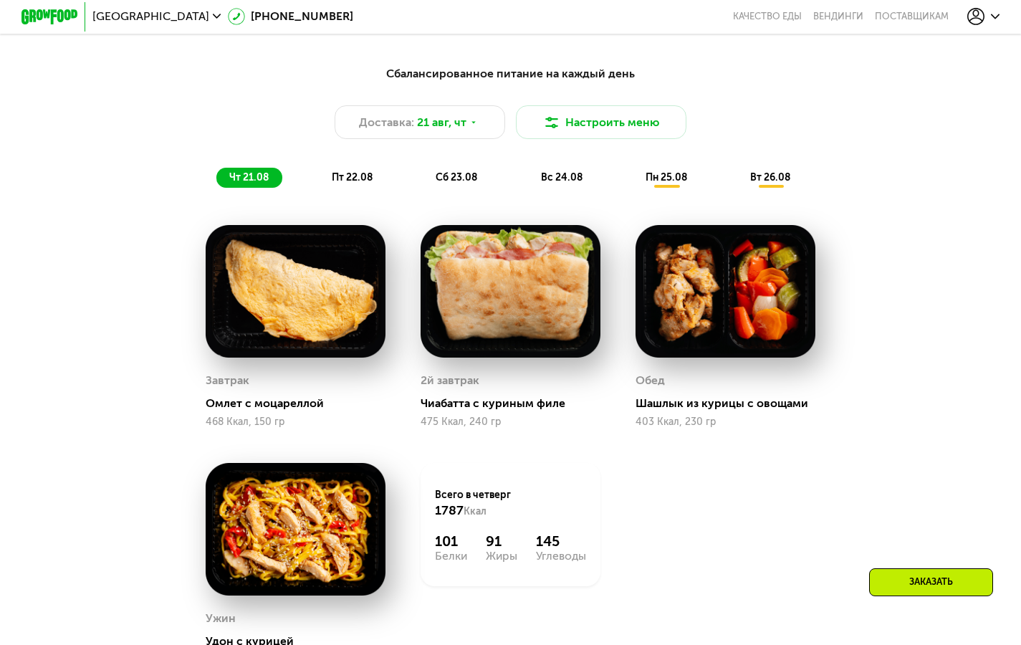
click at [934, 582] on div "Заказать" at bounding box center [931, 582] width 124 height 28
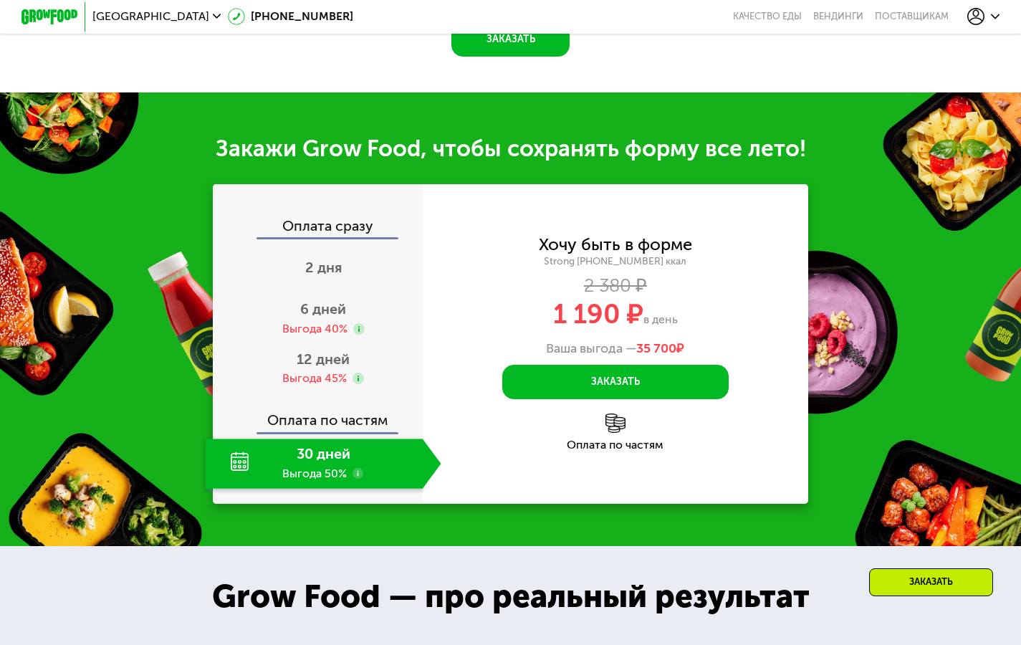
scroll to position [1501, 0]
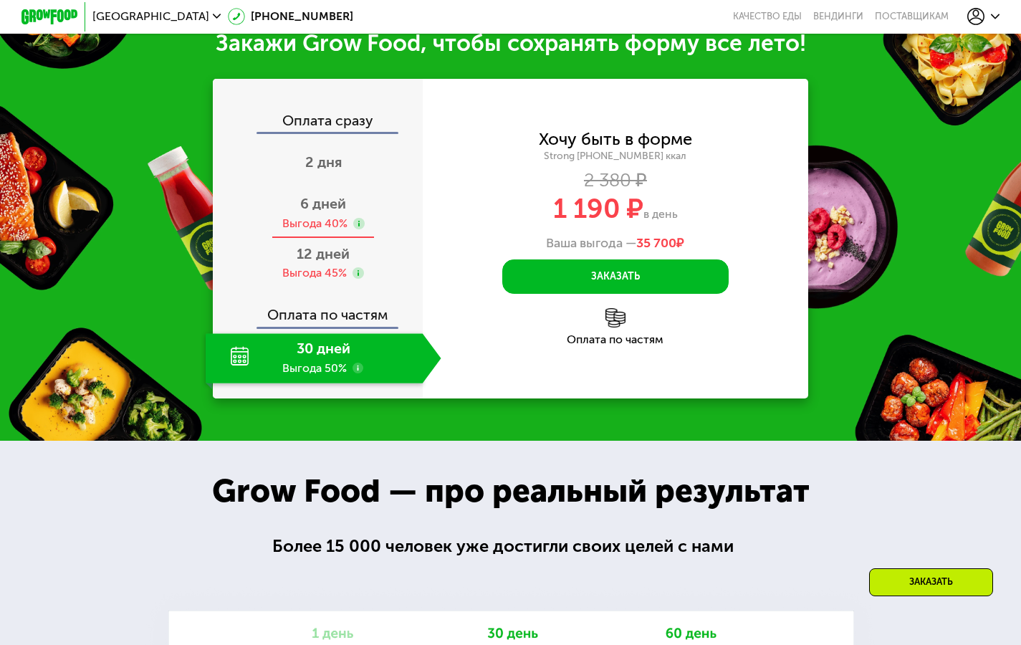
click at [306, 231] on div "6 дней Выгода 40%" at bounding box center [324, 213] width 236 height 49
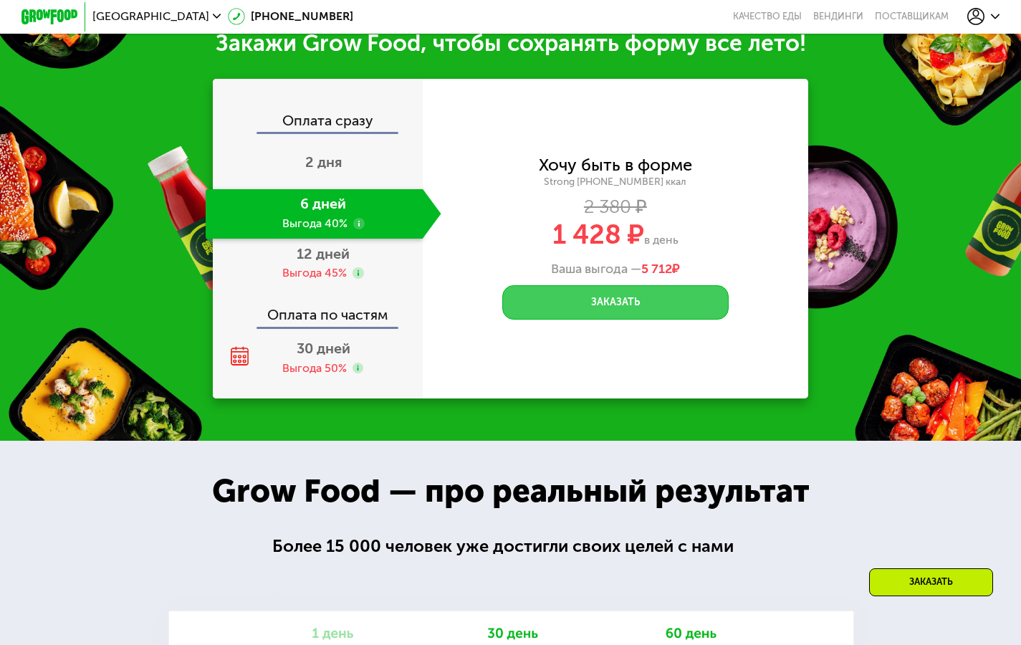
click at [613, 320] on button "Заказать" at bounding box center [615, 302] width 227 height 34
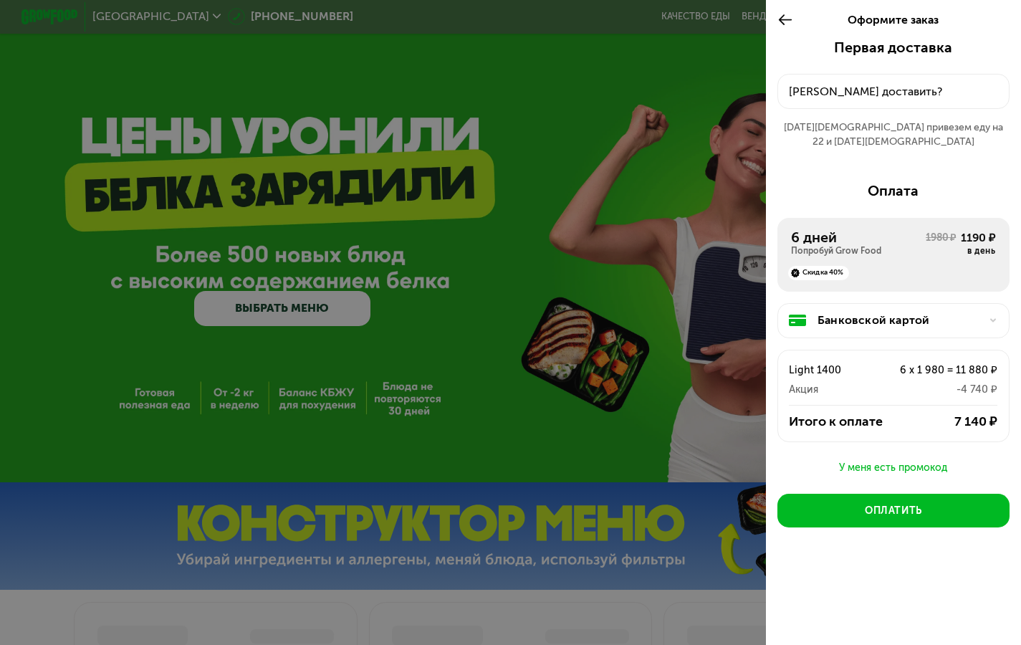
click at [885, 92] on div "[PERSON_NAME] доставить?" at bounding box center [893, 91] width 208 height 17
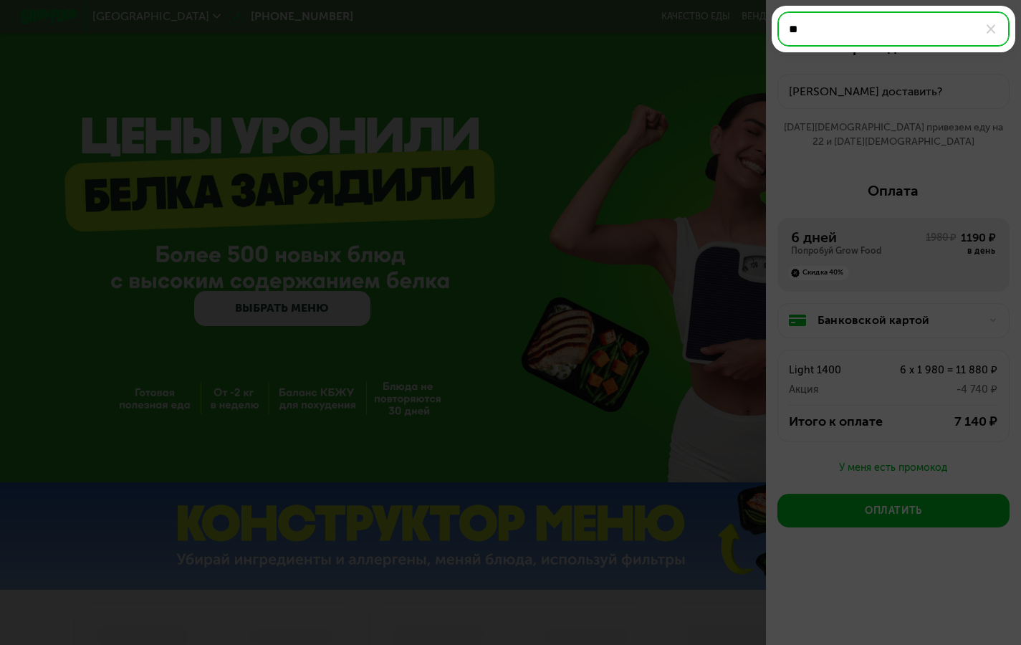
type input "*"
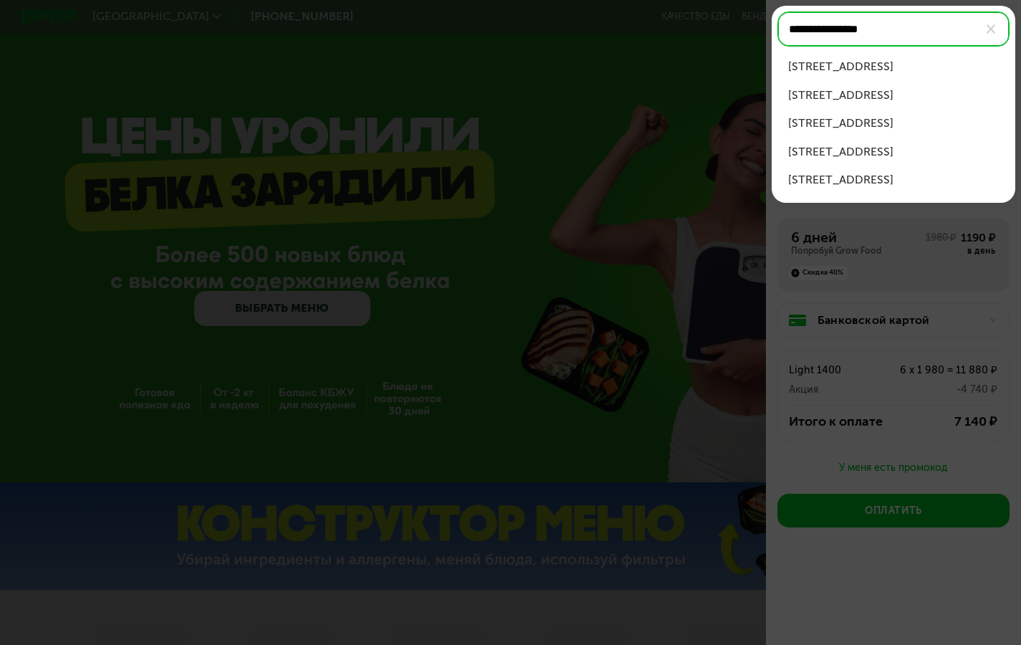
click at [918, 124] on div "[STREET_ADDRESS]" at bounding box center [893, 123] width 210 height 17
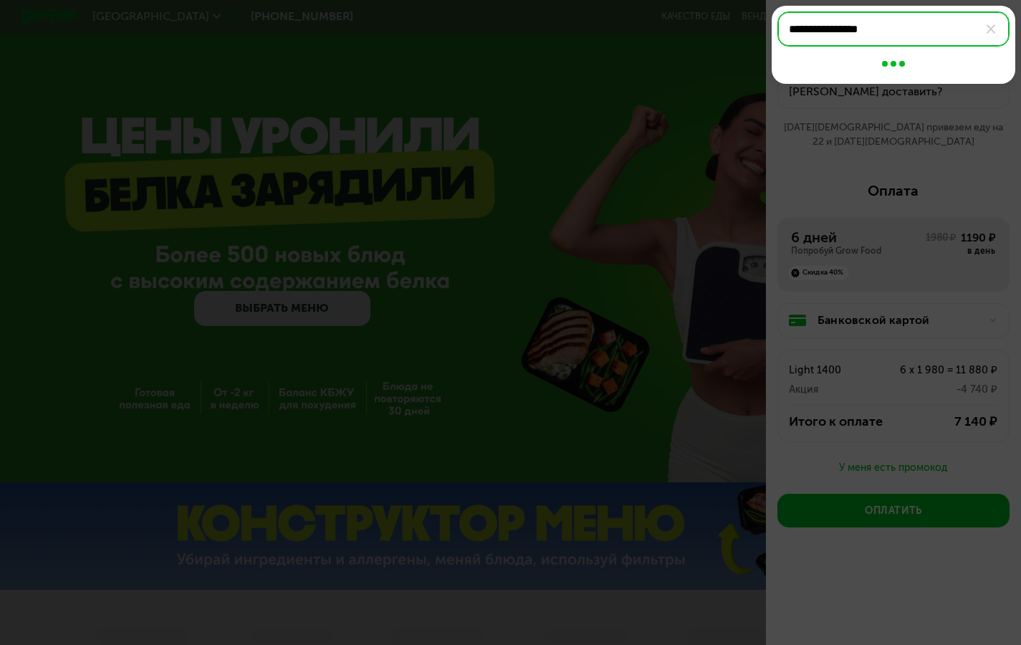
type input "**********"
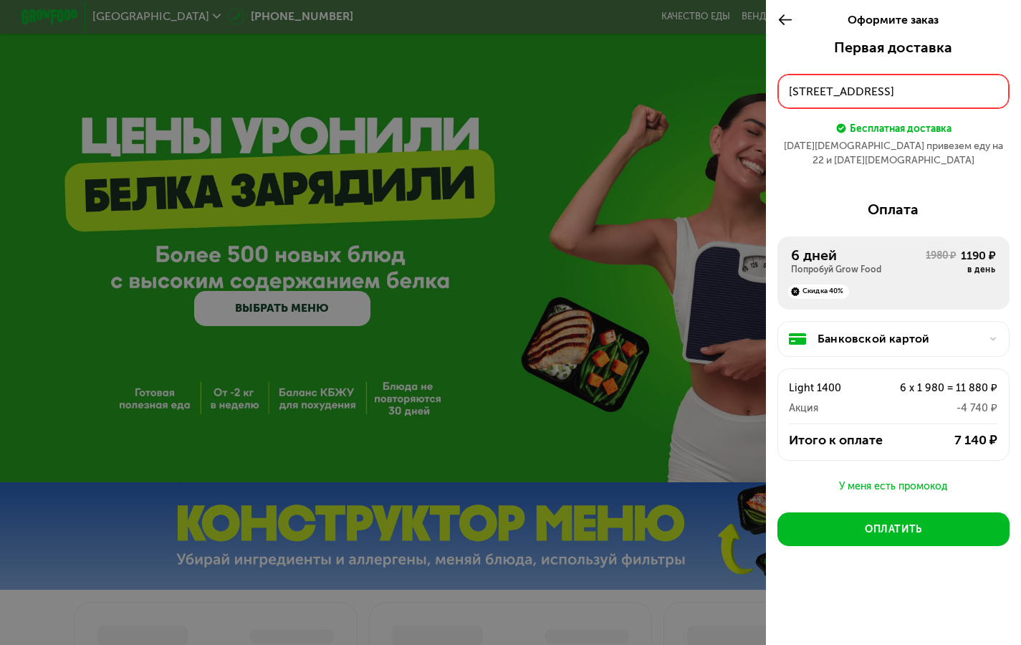
click at [947, 87] on div "[STREET_ADDRESS]" at bounding box center [893, 91] width 208 height 17
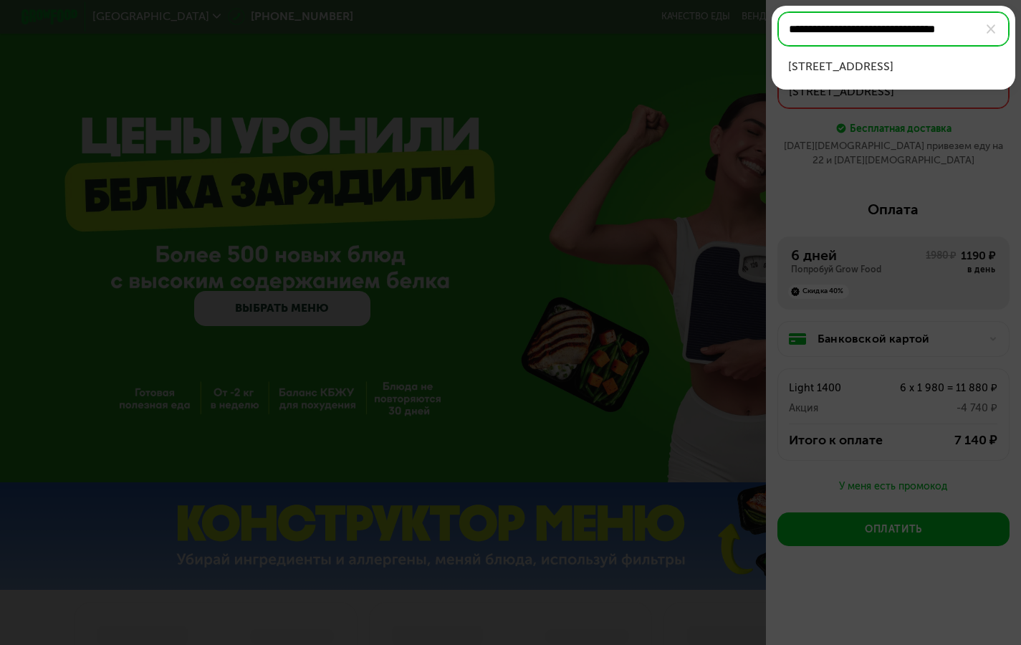
type input "**********"
click at [939, 70] on div "ул Старокрымская, д 15 к 2, кв 123" at bounding box center [893, 66] width 210 height 17
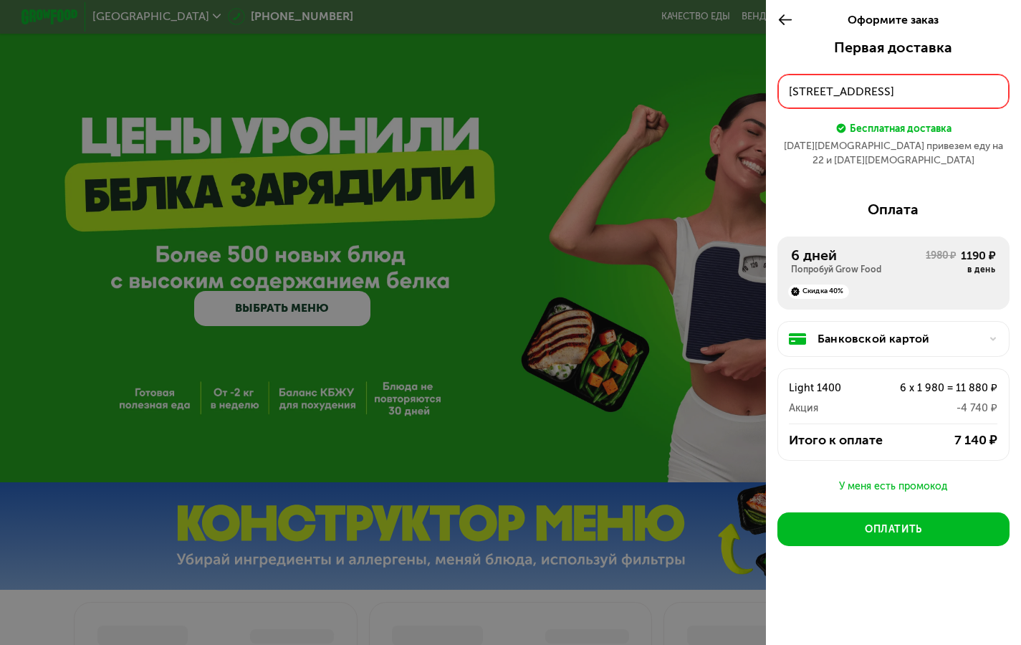
click at [989, 201] on div "Оплата" at bounding box center [893, 209] width 233 height 17
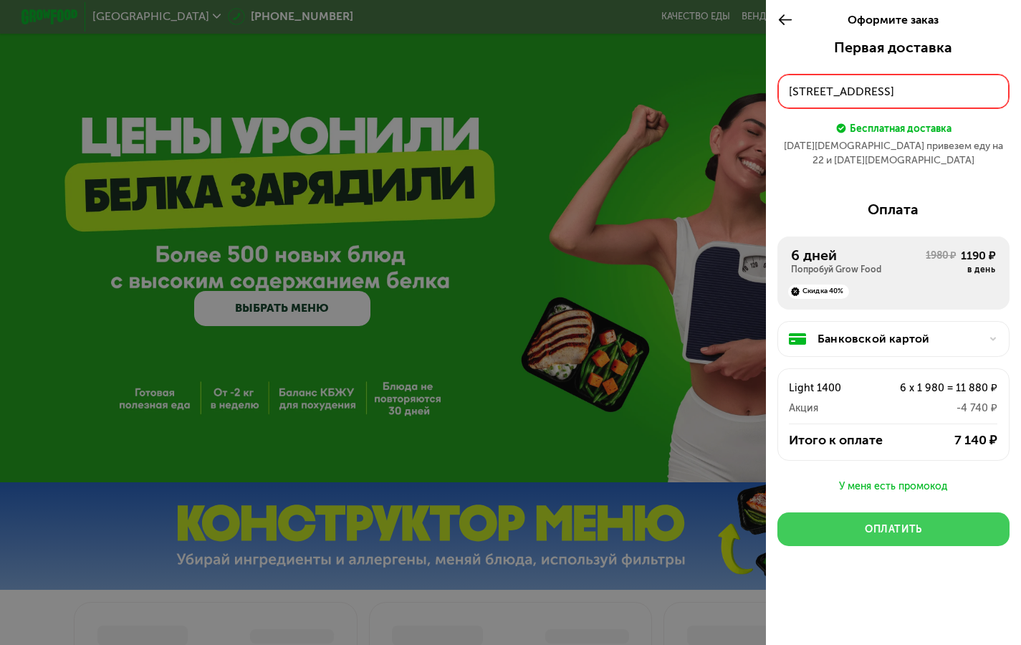
click at [880, 522] on div "Оплатить" at bounding box center [893, 529] width 57 height 14
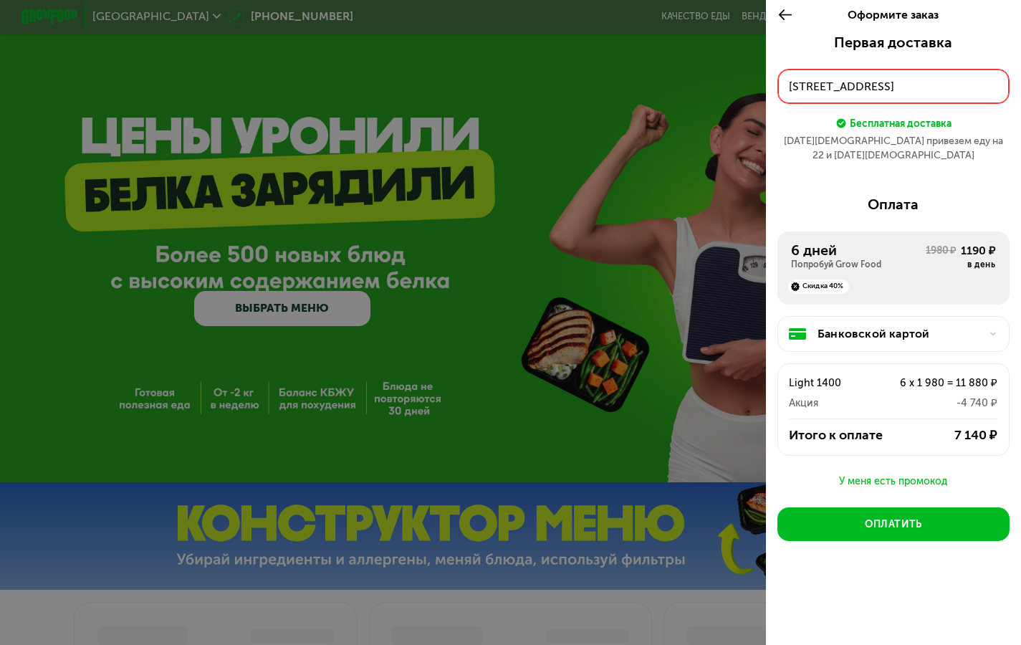
click at [988, 88] on div "ул Старокрымская, д 15 к 2, кв 123" at bounding box center [893, 86] width 208 height 17
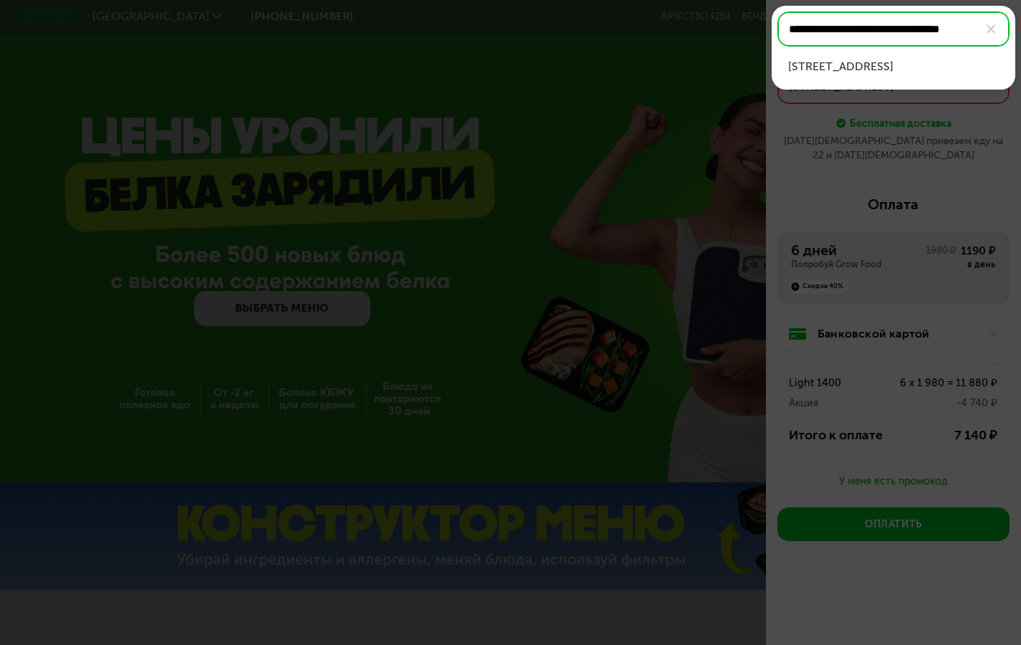
click at [992, 31] on img at bounding box center [991, 28] width 9 height 9
click at [992, 31] on input "**********" at bounding box center [893, 29] width 233 height 36
click at [929, 69] on div "ул Старокрымская, д 15 к 2, кв 123" at bounding box center [893, 66] width 210 height 17
type input "**********"
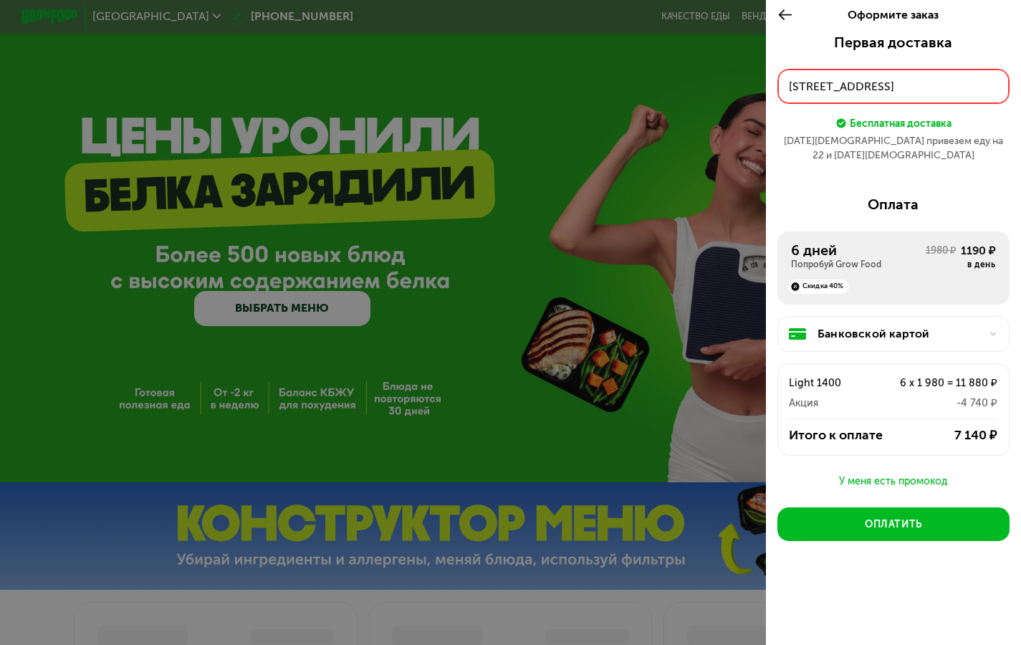
click at [989, 175] on div "Первая доставка ул Старокрымская, д 15 к 2, кв 123 Бесплатная доставка 21 авг п…" at bounding box center [893, 328] width 255 height 589
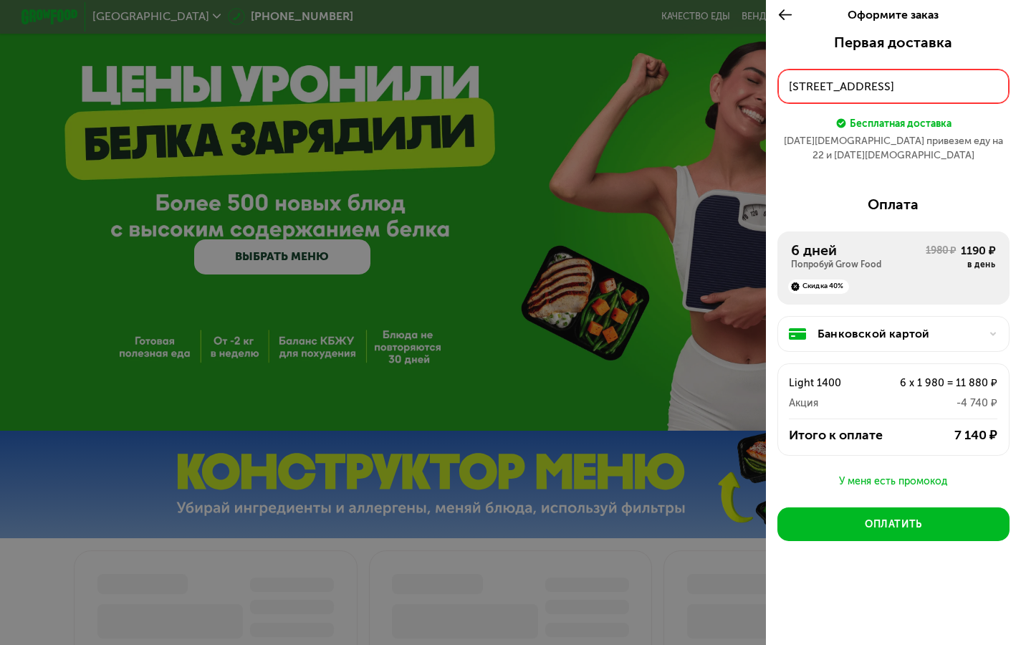
scroll to position [55, 0]
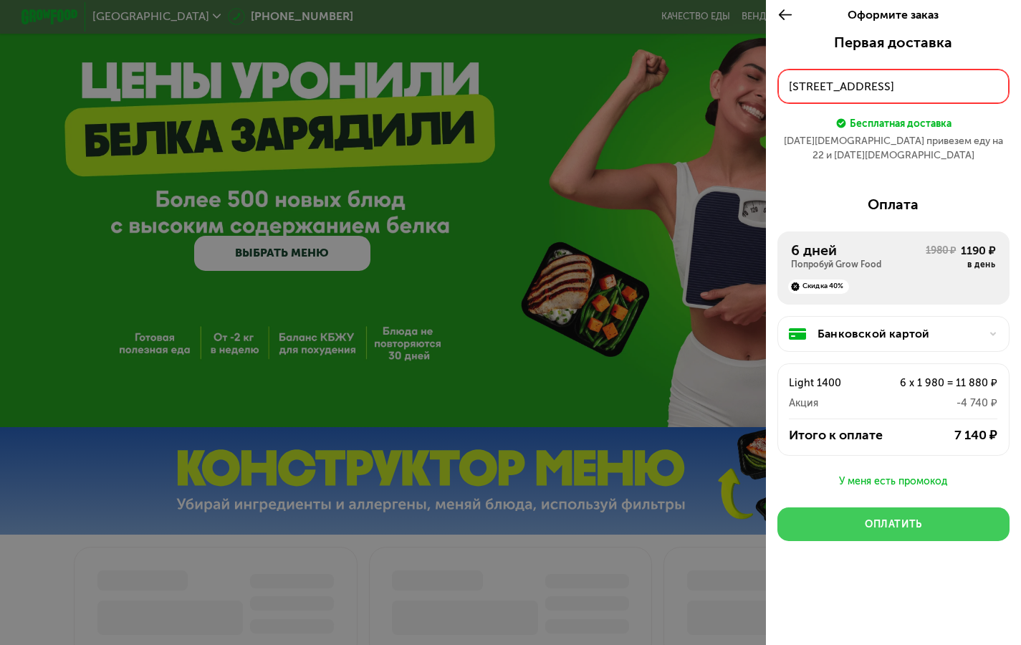
click at [873, 517] on div "Оплатить" at bounding box center [893, 524] width 57 height 14
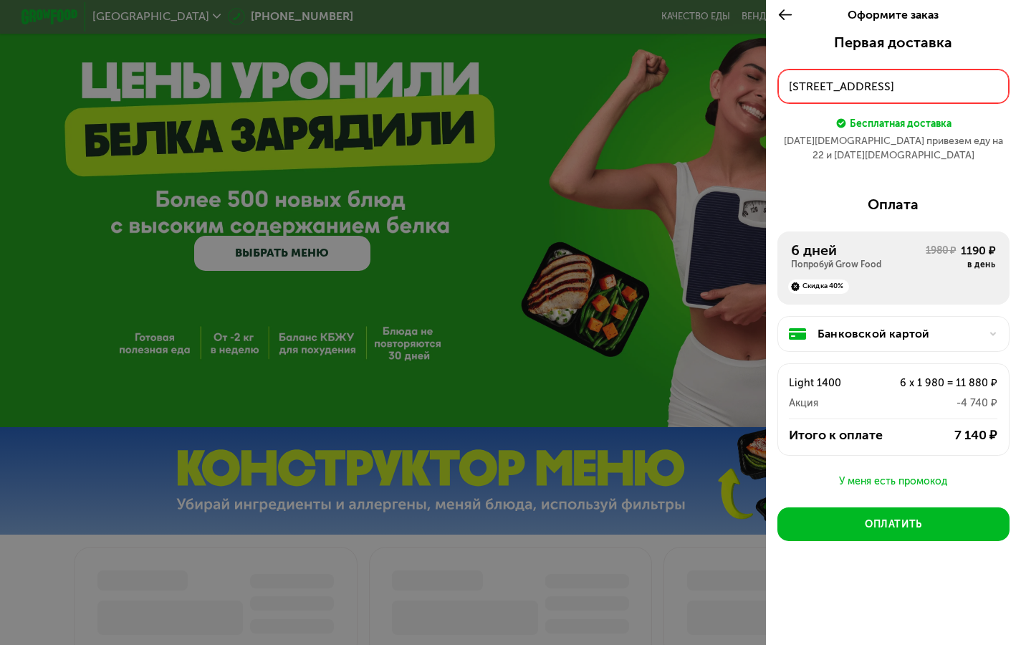
click at [863, 572] on div "Первая доставка ул Старокрымская, д 15 к 2, кв 123 Бесплатная доставка 21 авг п…" at bounding box center [893, 328] width 255 height 589
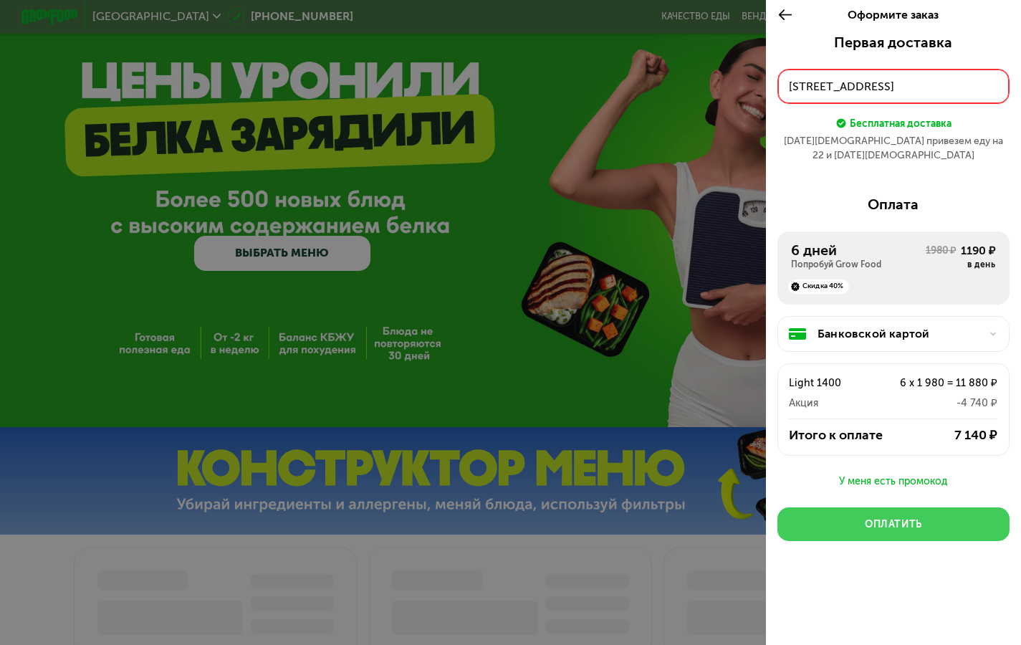
click at [884, 517] on div "Оплатить" at bounding box center [893, 524] width 57 height 14
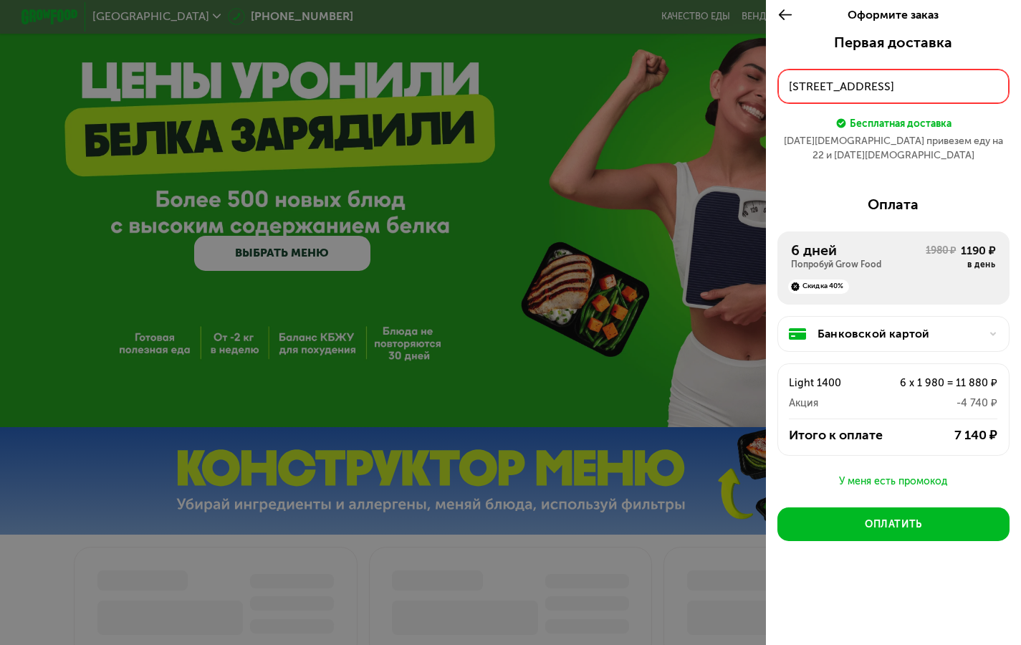
click at [798, 85] on div "ул Старокрымская, д 15 к 2, кв 123" at bounding box center [893, 86] width 208 height 17
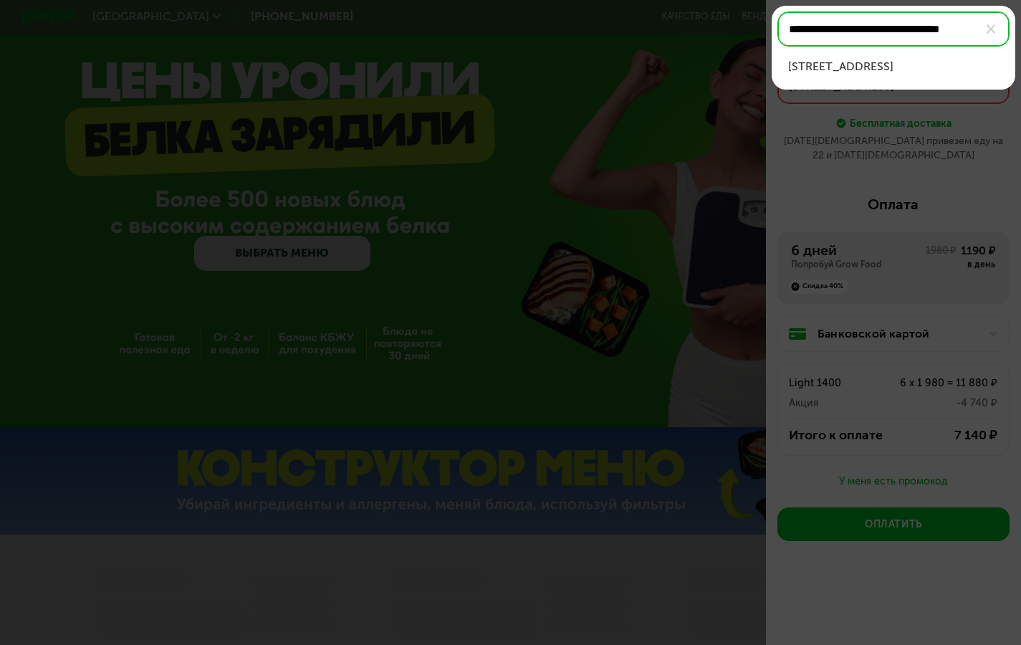
click at [853, 67] on div "ул Старокрымская, д 15 к 2, кв 123" at bounding box center [893, 66] width 210 height 17
type input "**********"
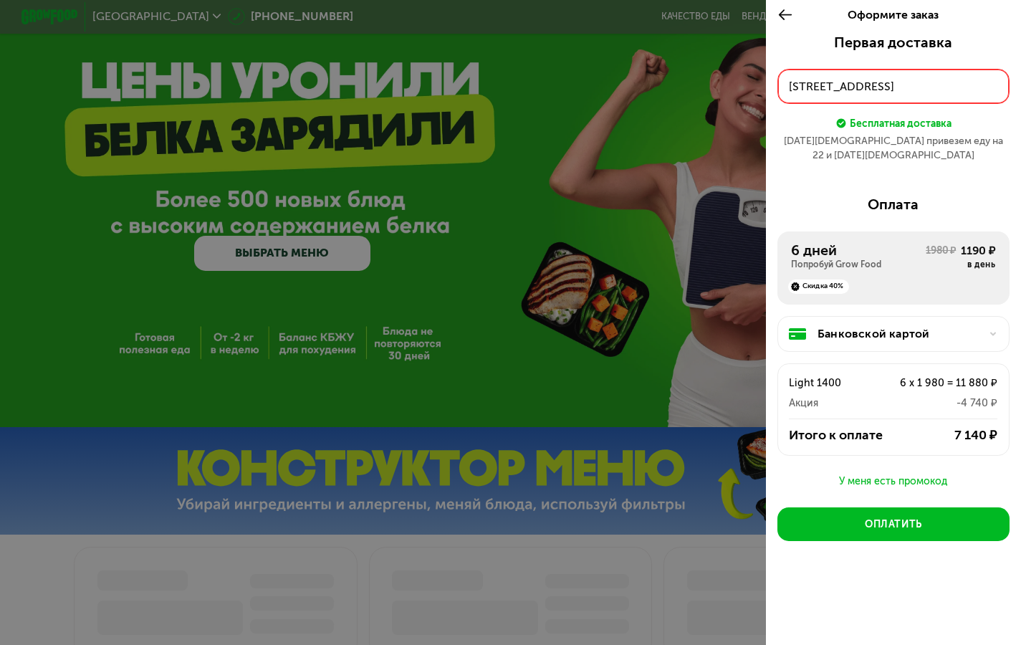
drag, startPoint x: 781, startPoint y: 11, endPoint x: -143, endPoint y: 582, distance: 1086.3
click at [781, 11] on use at bounding box center [785, 14] width 14 height 11
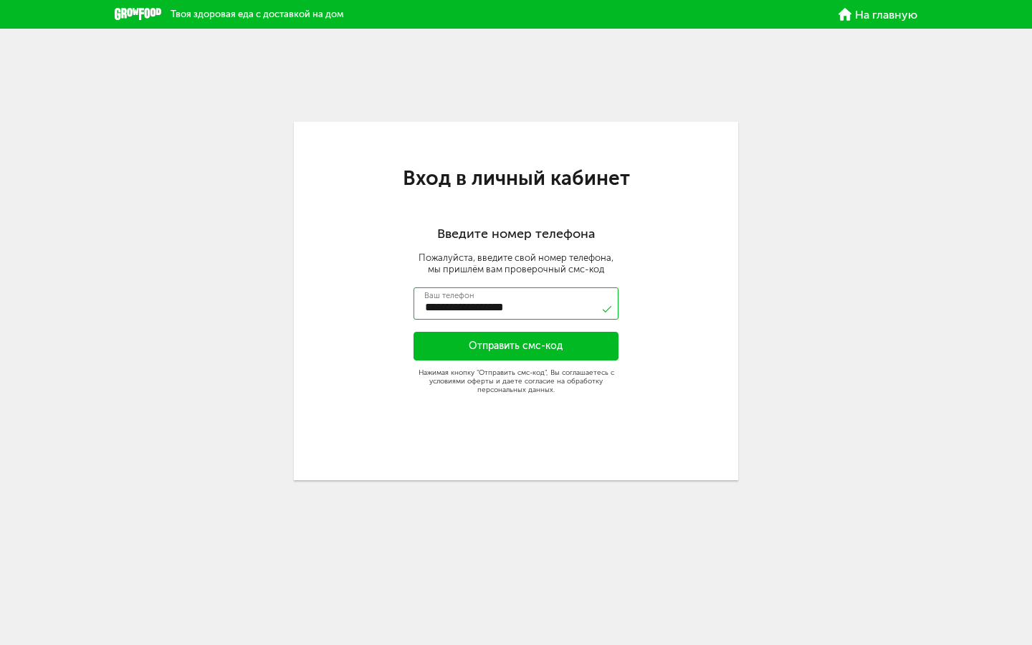
type input "**********"
click at [516, 340] on button "Отправить смс-код" at bounding box center [515, 346] width 205 height 29
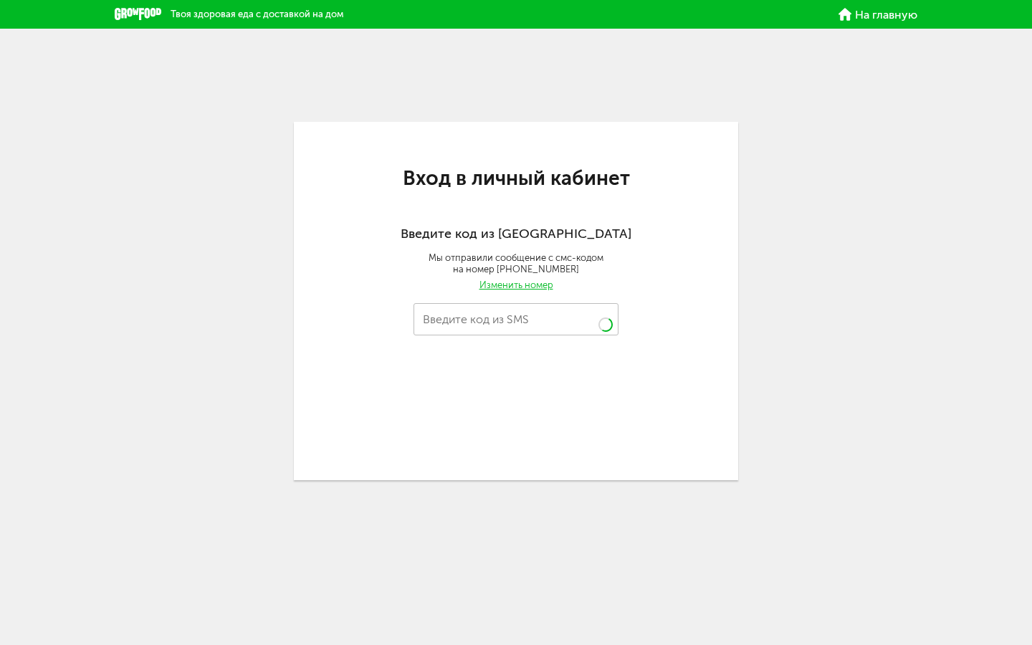
type input "***"
type input "****"
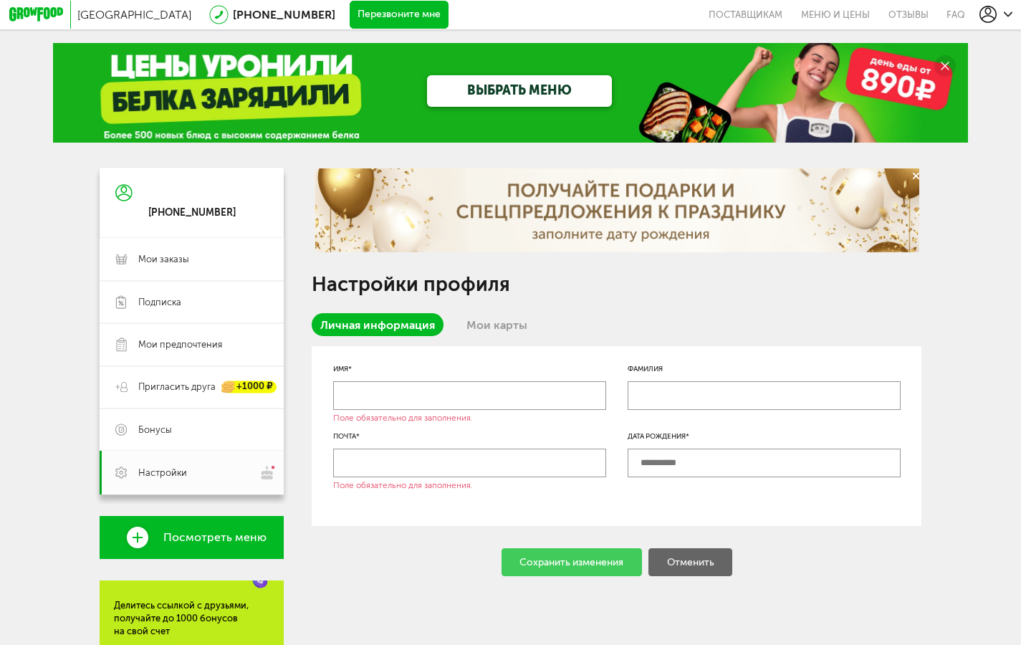
click at [426, 406] on input "text" at bounding box center [469, 395] width 273 height 29
type input "*"
type input "*******"
type input "*****"
click at [400, 469] on input "text" at bounding box center [469, 462] width 273 height 29
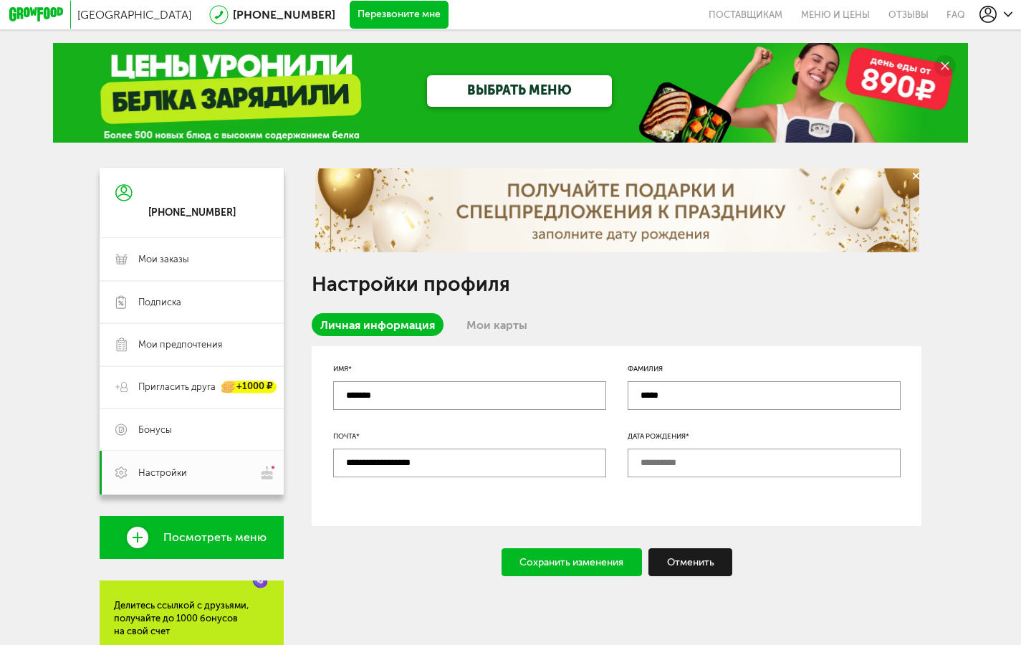
type input "**********"
click at [567, 571] on div "Сохранить изменения" at bounding box center [571, 562] width 140 height 29
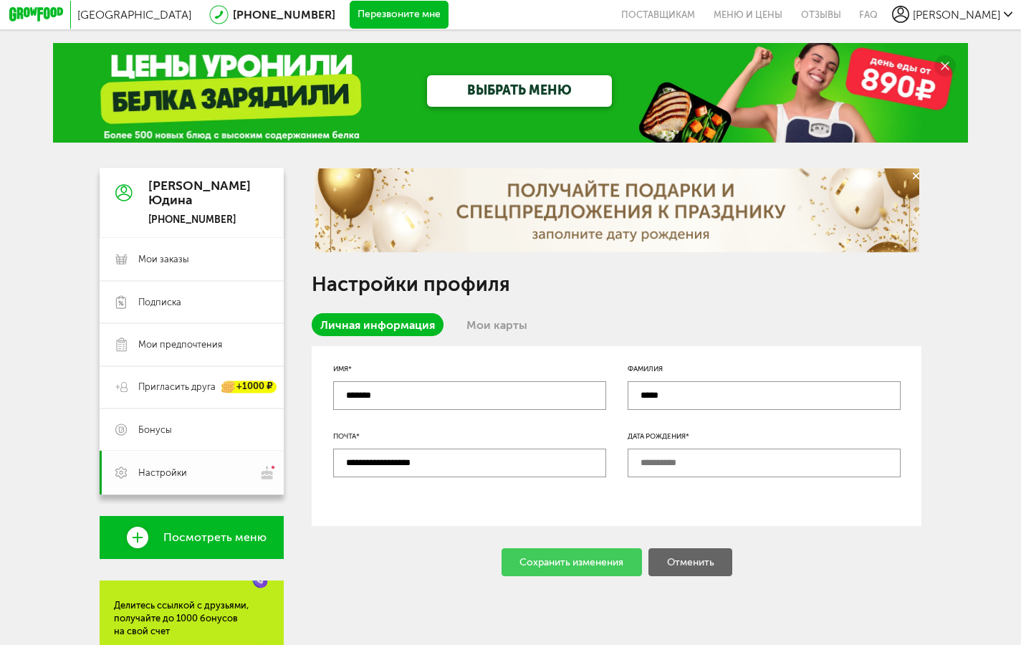
click at [196, 480] on span "Настройки" at bounding box center [202, 472] width 129 height 15
click at [184, 552] on link "Посмотреть меню" at bounding box center [192, 537] width 184 height 42
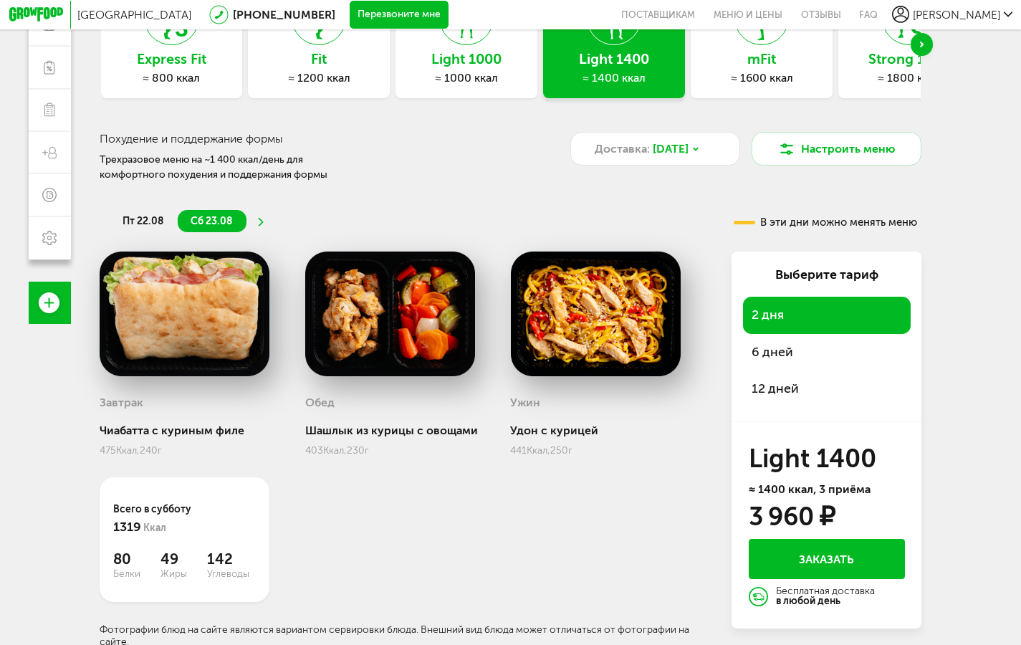
scroll to position [145, 0]
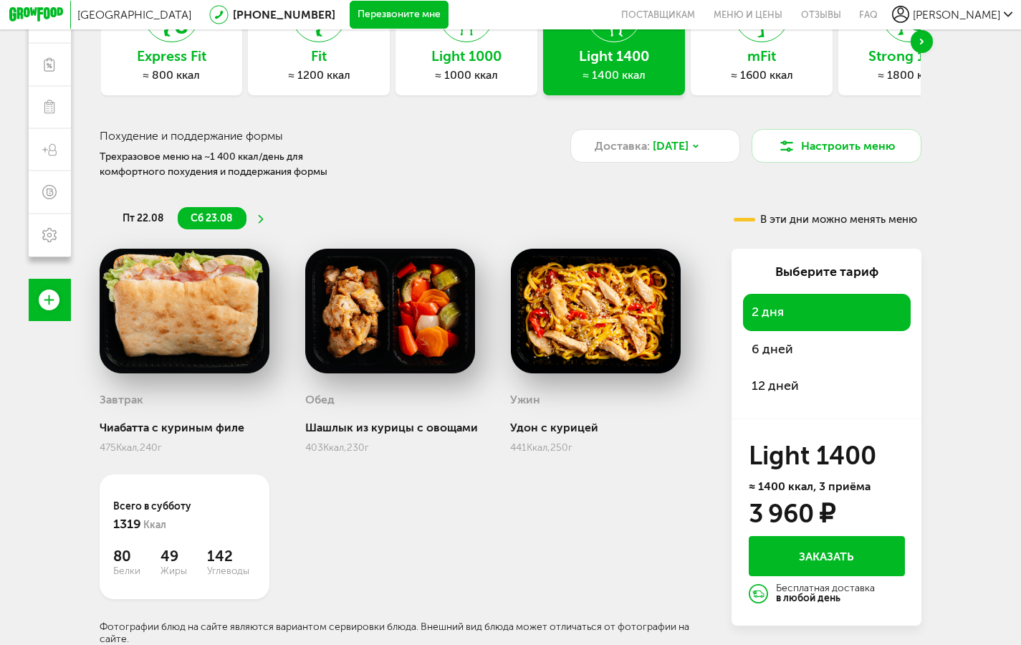
click at [782, 343] on span "6 дней" at bounding box center [773, 349] width 42 height 16
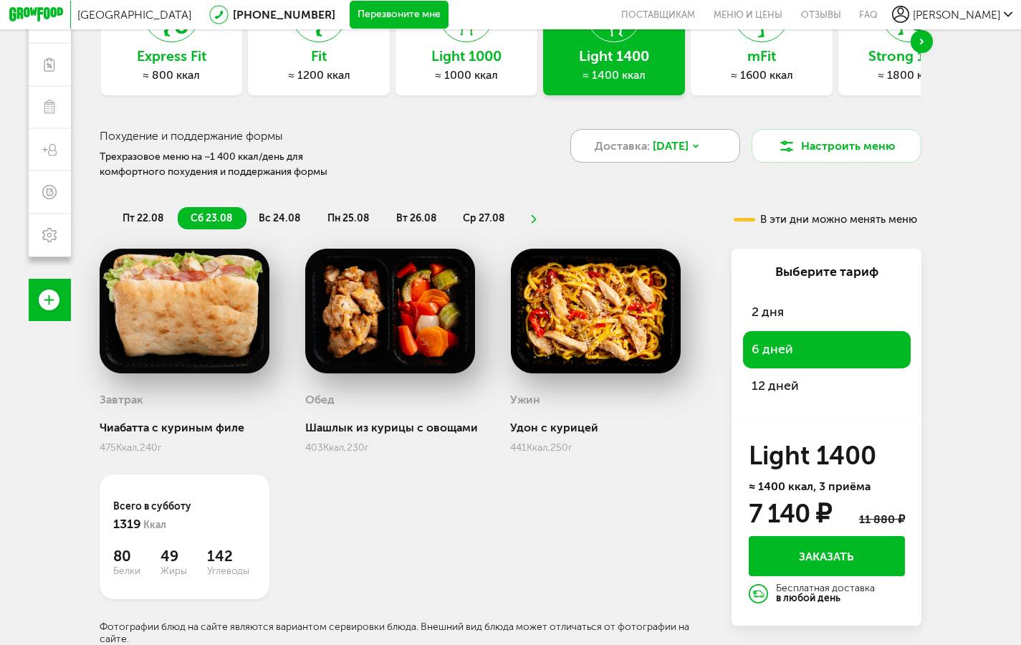
click at [705, 151] on div "Доставка: [DATE]" at bounding box center [655, 146] width 171 height 34
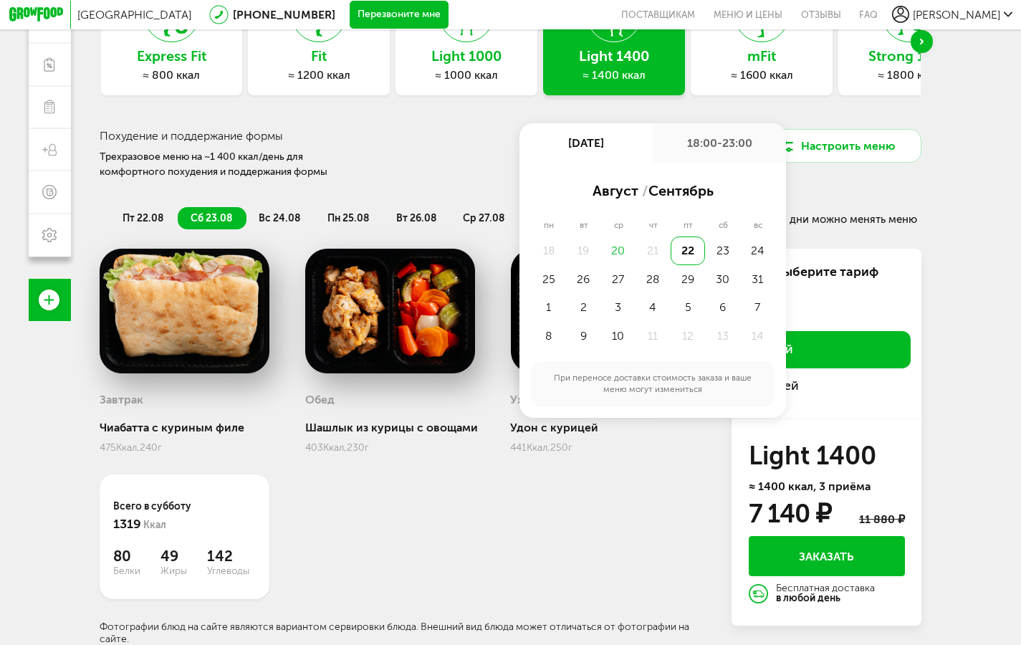
click at [624, 250] on div "20" at bounding box center [617, 250] width 35 height 29
click at [615, 243] on div "20" at bounding box center [617, 250] width 35 height 29
click at [665, 244] on div "21" at bounding box center [652, 250] width 35 height 29
click at [658, 246] on div "21" at bounding box center [652, 250] width 35 height 29
click at [696, 251] on div "22" at bounding box center [688, 250] width 35 height 29
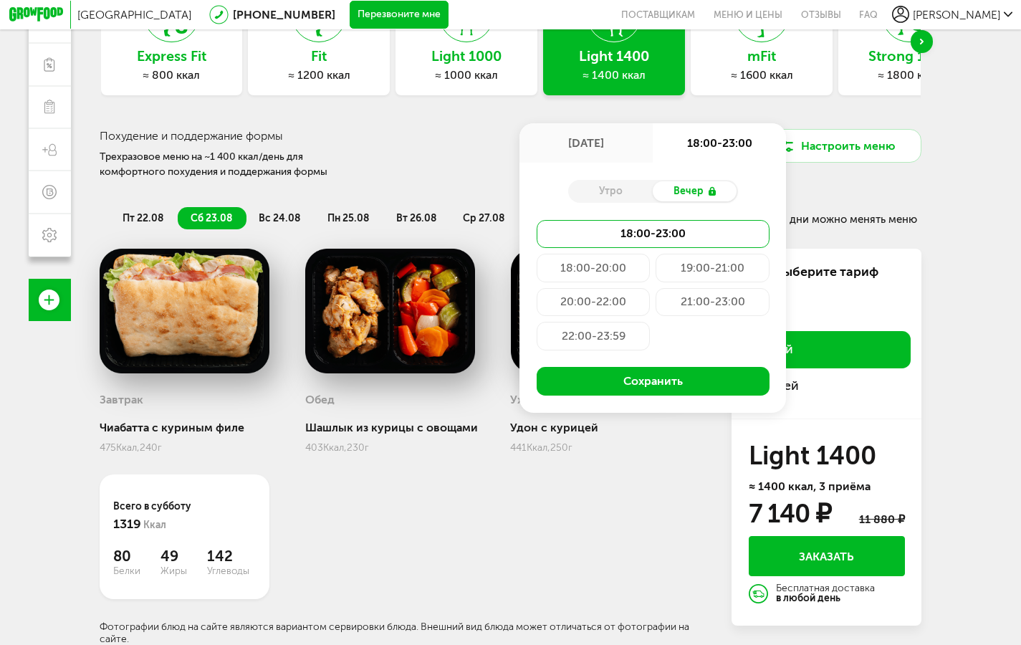
click at [625, 193] on div "Утро" at bounding box center [610, 191] width 85 height 20
click at [710, 186] on icon at bounding box center [711, 191] width 11 height 11
click at [625, 187] on div "Утро" at bounding box center [610, 191] width 85 height 20
click at [643, 537] on div "Завтрак Чиабатта с куриным филе 475 Ккал, 240 г Обед Шашлык из курицы с овощами…" at bounding box center [405, 447] width 610 height 396
